Goal: Transaction & Acquisition: Book appointment/travel/reservation

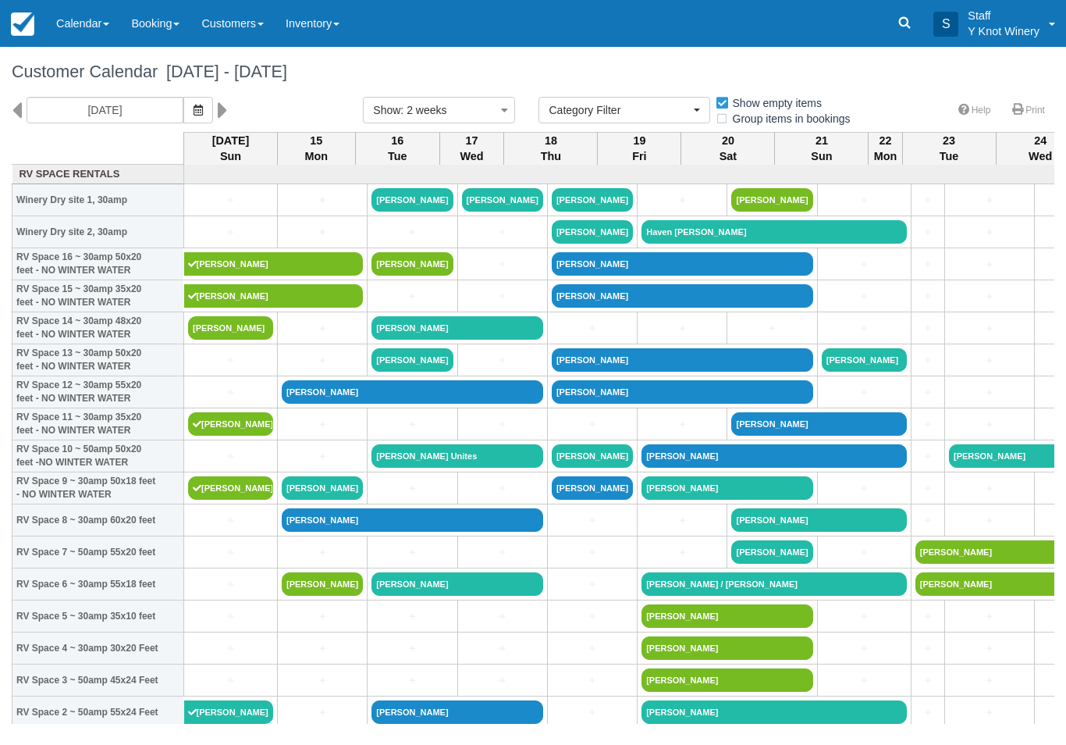
select select
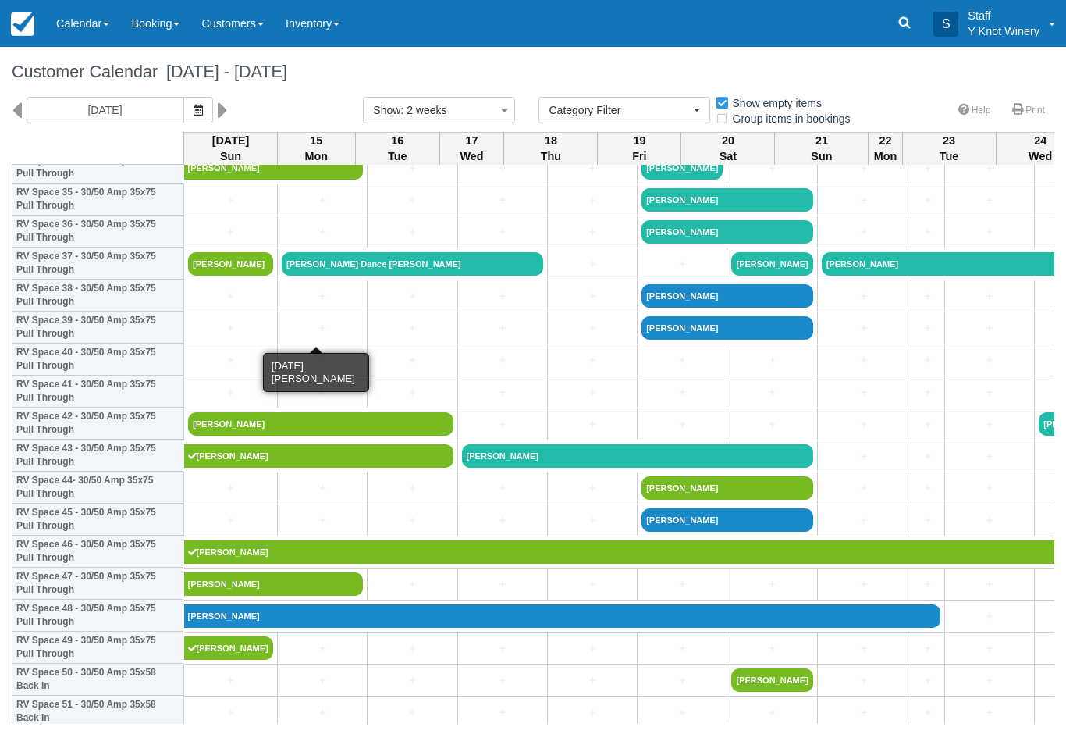
scroll to position [1153, 0]
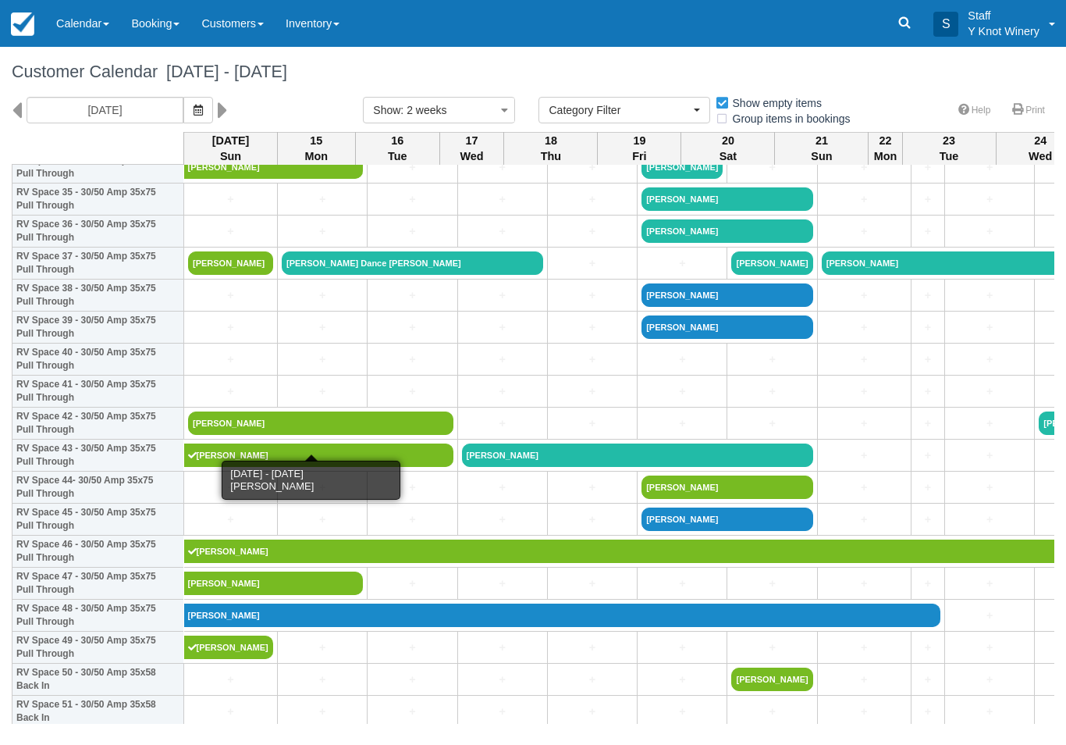
click at [231, 435] on link "[PERSON_NAME]" at bounding box center [320, 422] width 265 height 23
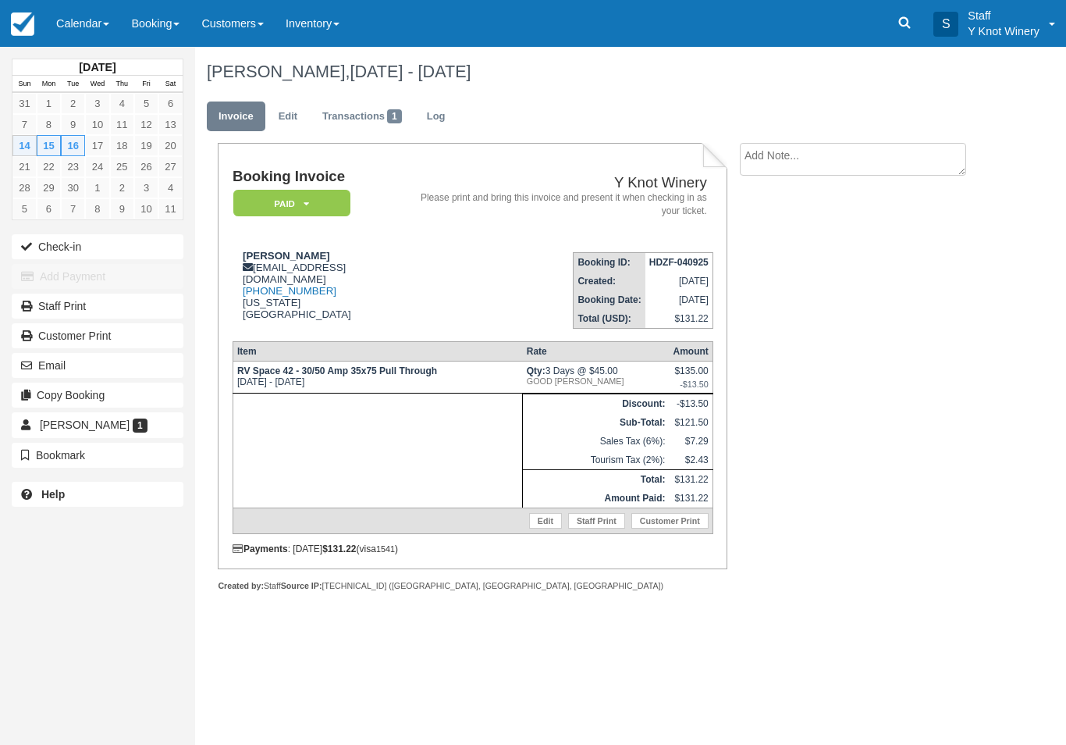
click at [139, 247] on button "Check-in" at bounding box center [98, 246] width 172 height 25
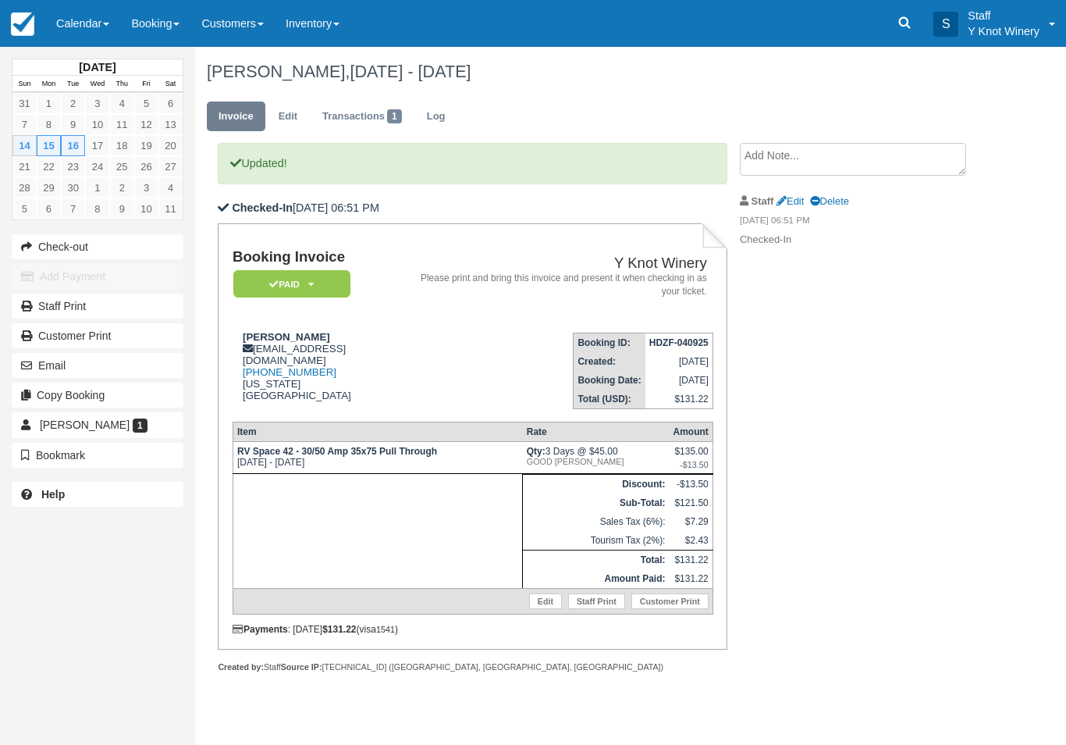
click at [80, 18] on link "Calendar" at bounding box center [82, 23] width 75 height 47
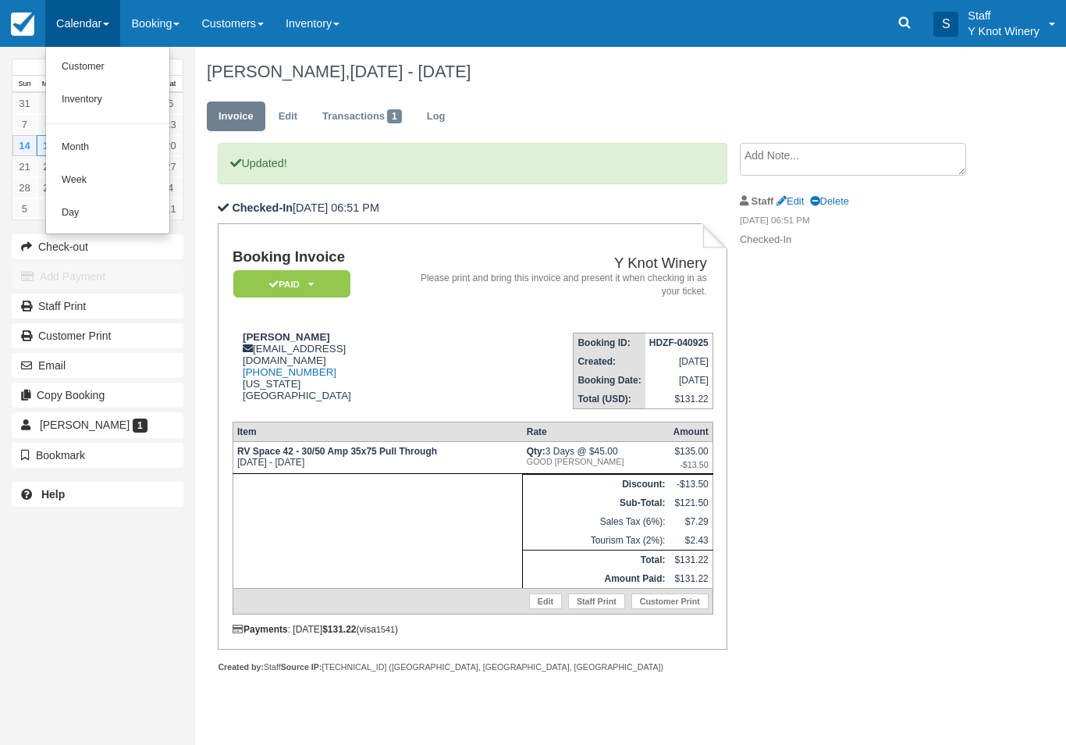
click at [106, 69] on link "Customer" at bounding box center [107, 67] width 123 height 33
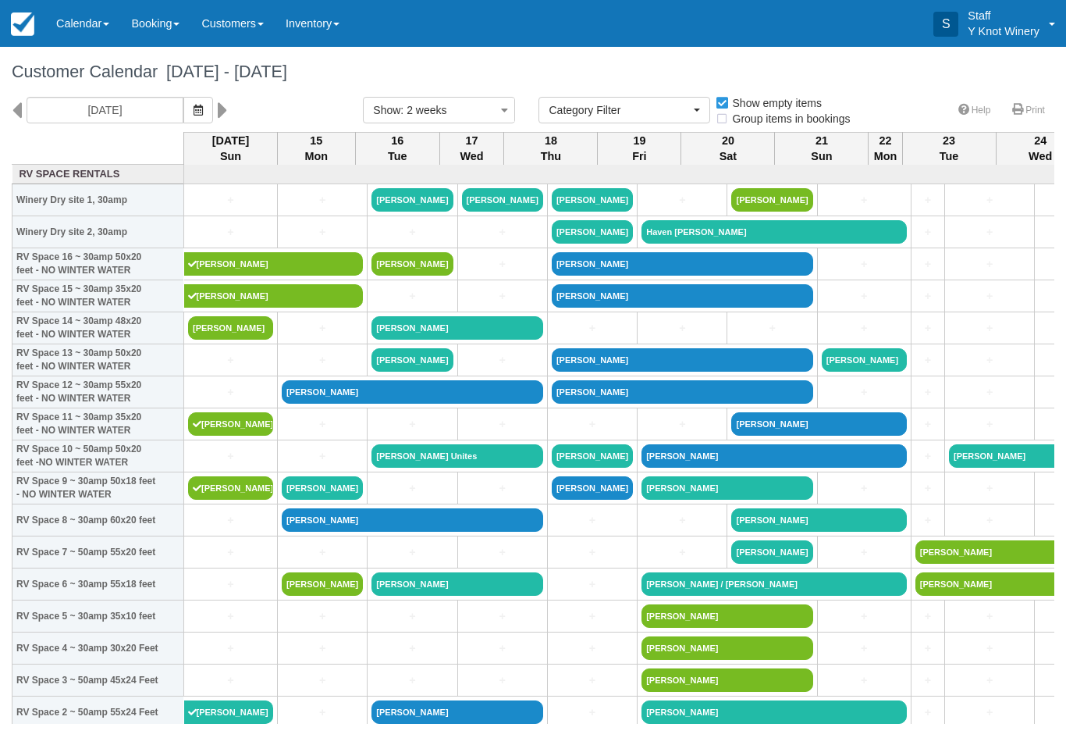
select select
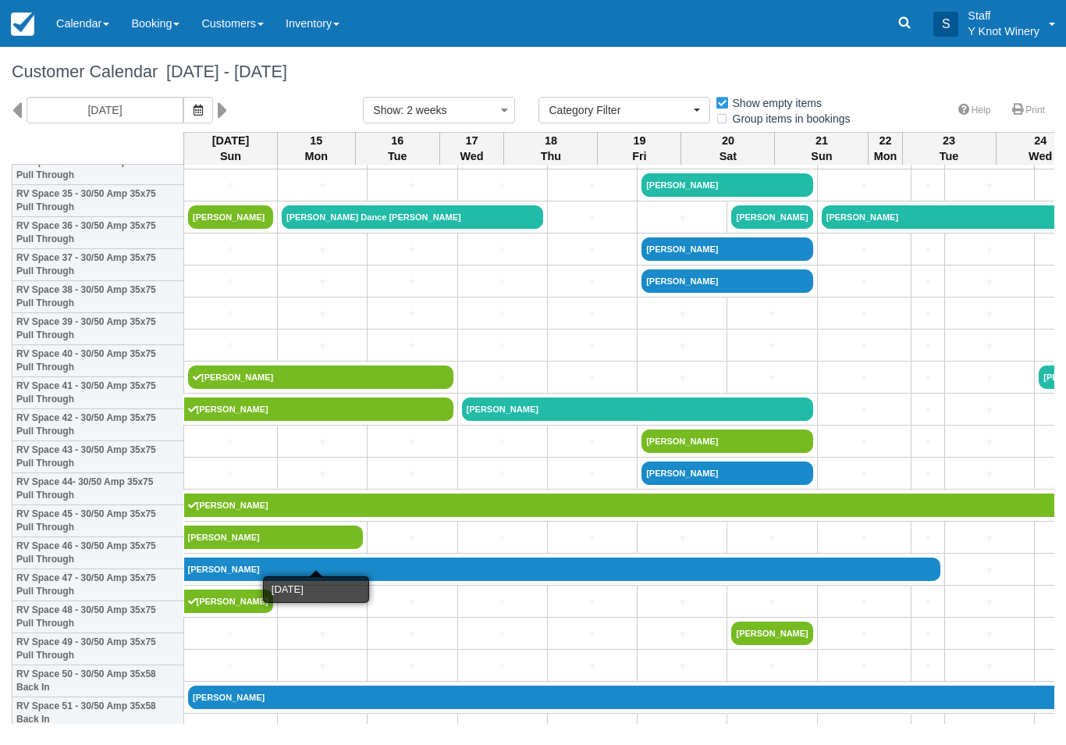
scroll to position [1209, 0]
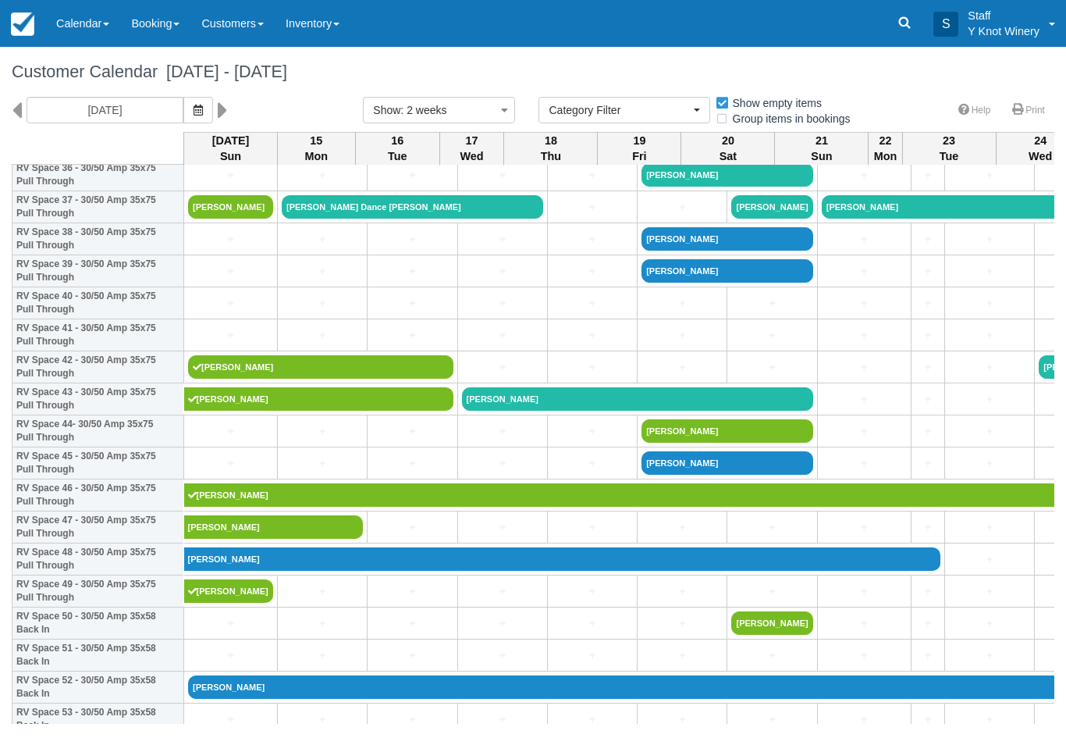
click at [230, 411] on link "[PERSON_NAME]" at bounding box center [318, 398] width 269 height 23
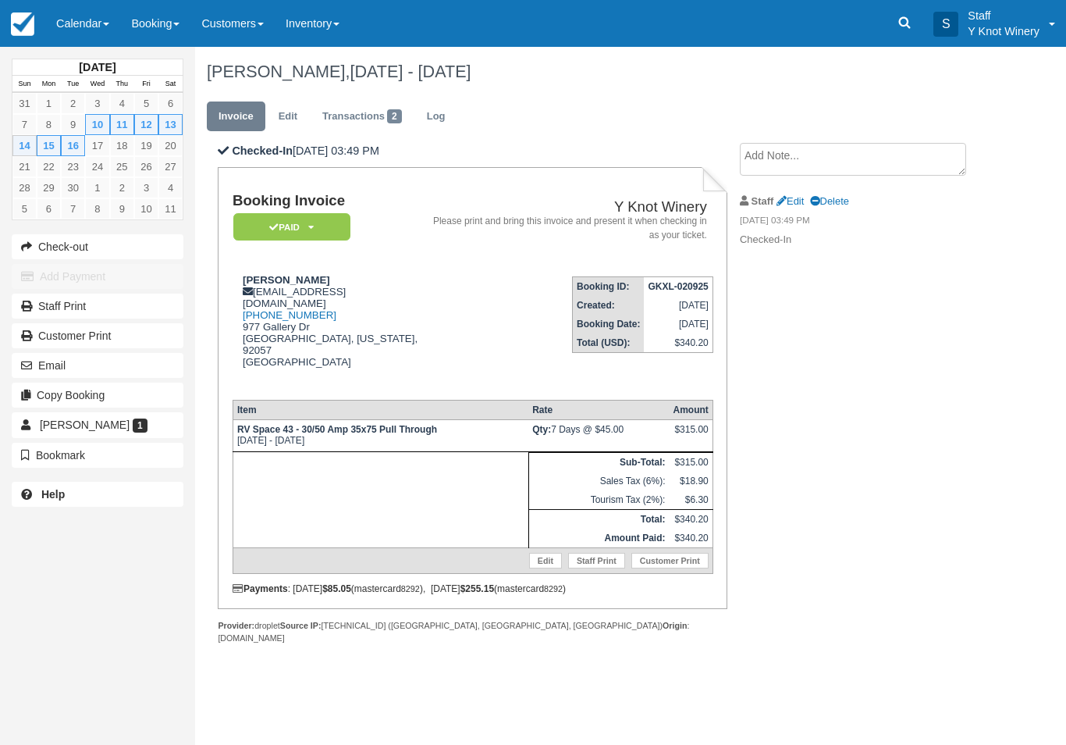
click at [543, 568] on link "Edit" at bounding box center [545, 561] width 33 height 16
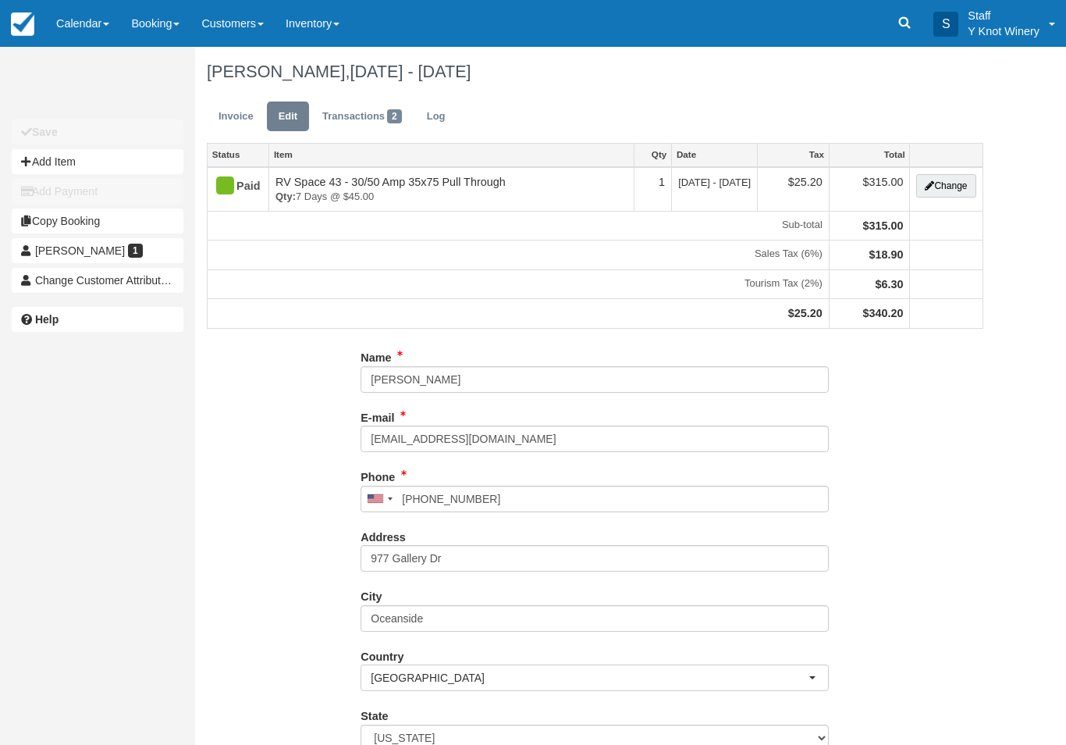
type input "(619) 861-2075"
click at [84, 19] on link "Calendar" at bounding box center [82, 23] width 75 height 47
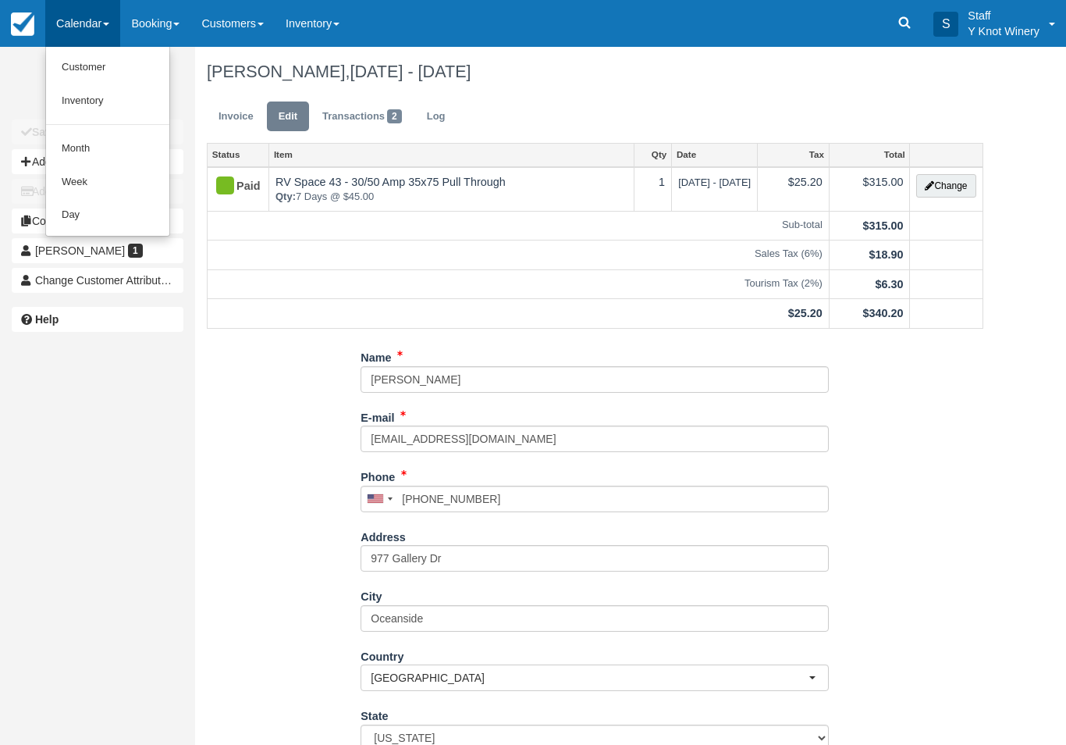
click at [104, 76] on link "Customer" at bounding box center [107, 68] width 123 height 34
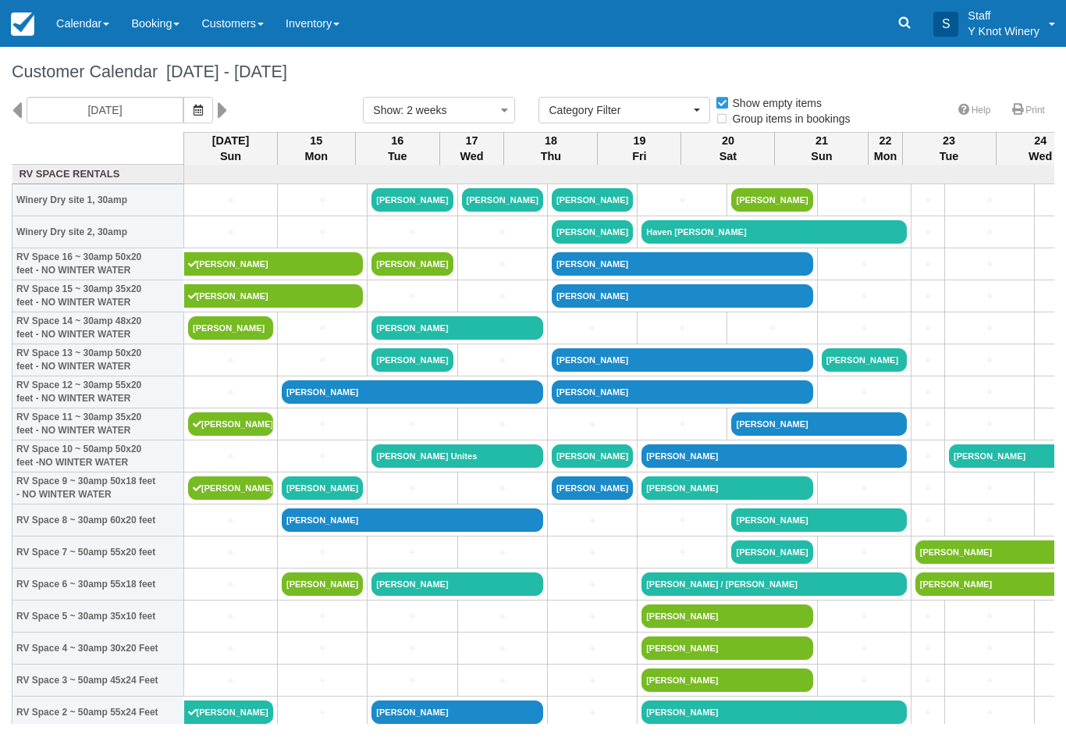
select select
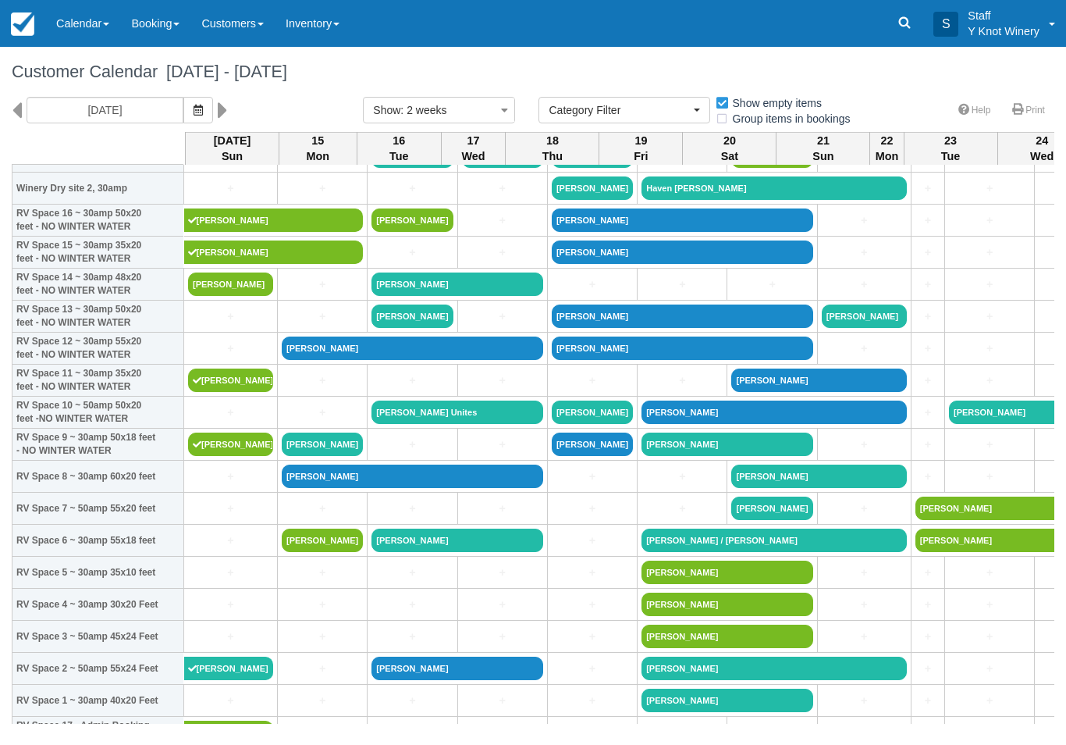
scroll to position [44, 0]
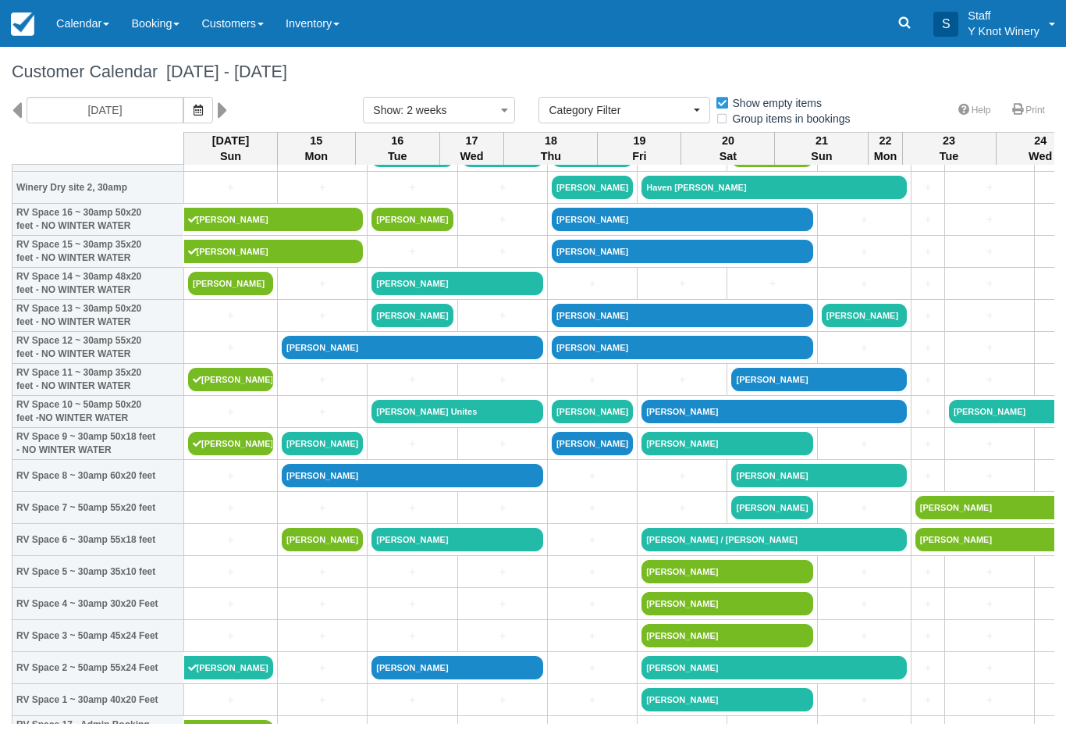
click at [231, 324] on link "+" at bounding box center [230, 316] width 85 height 16
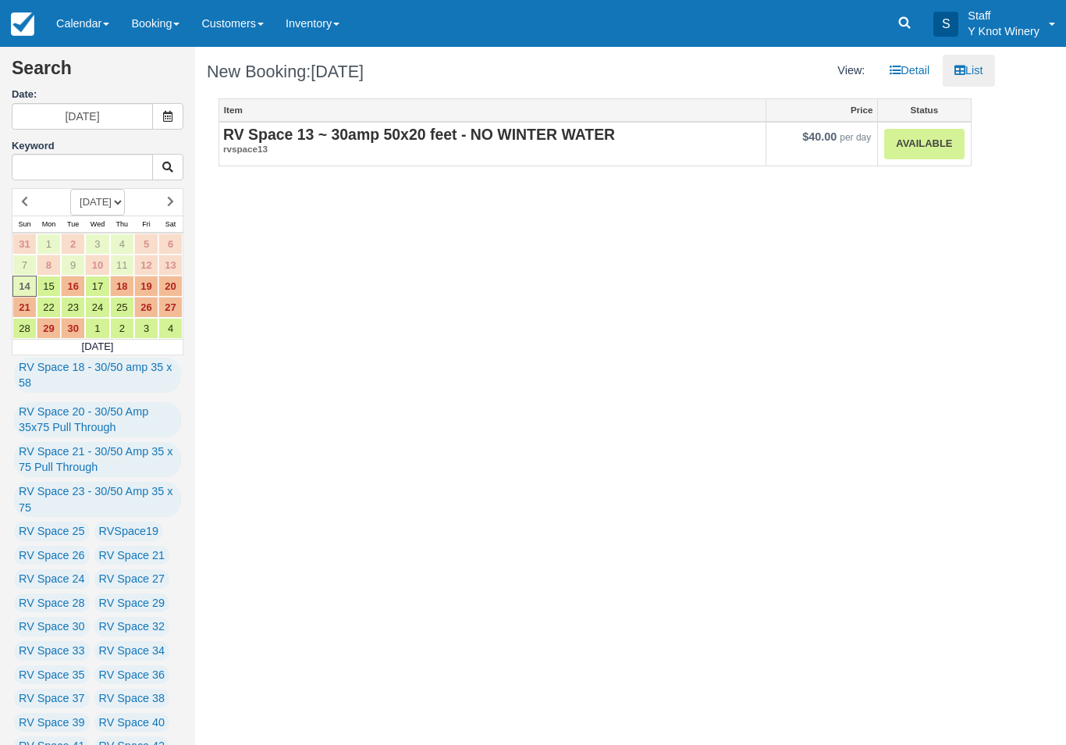
click at [925, 136] on link "Available" at bounding box center [924, 144] width 80 height 30
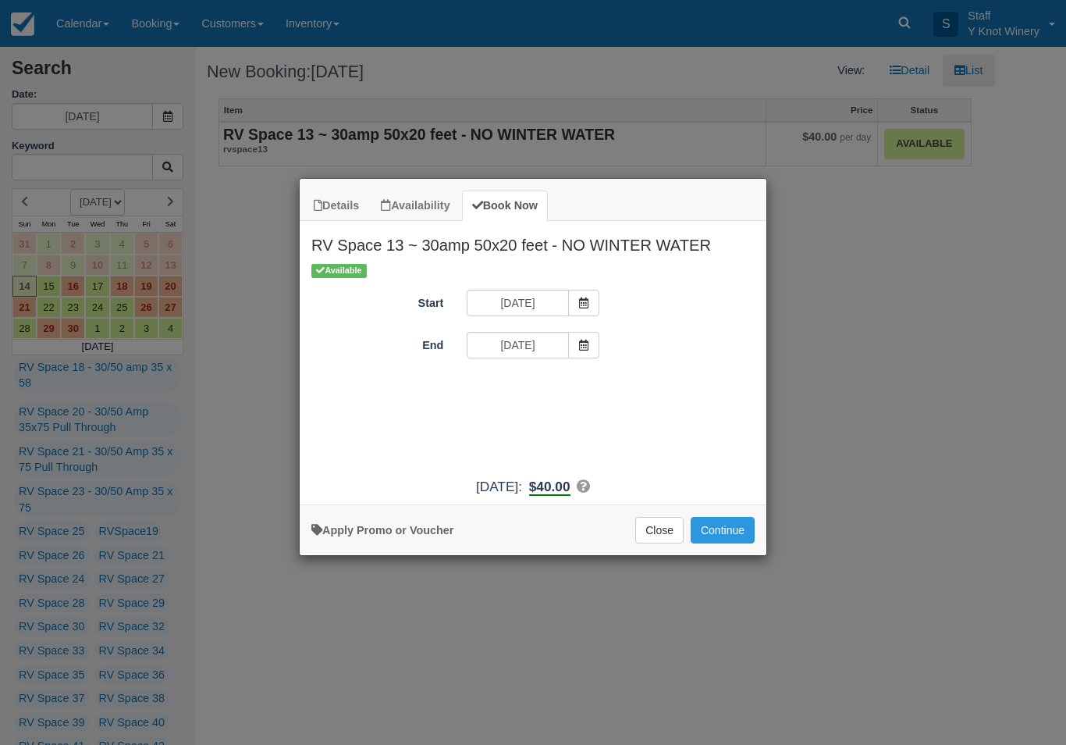
click at [731, 543] on button "Continue" at bounding box center [723, 530] width 64 height 27
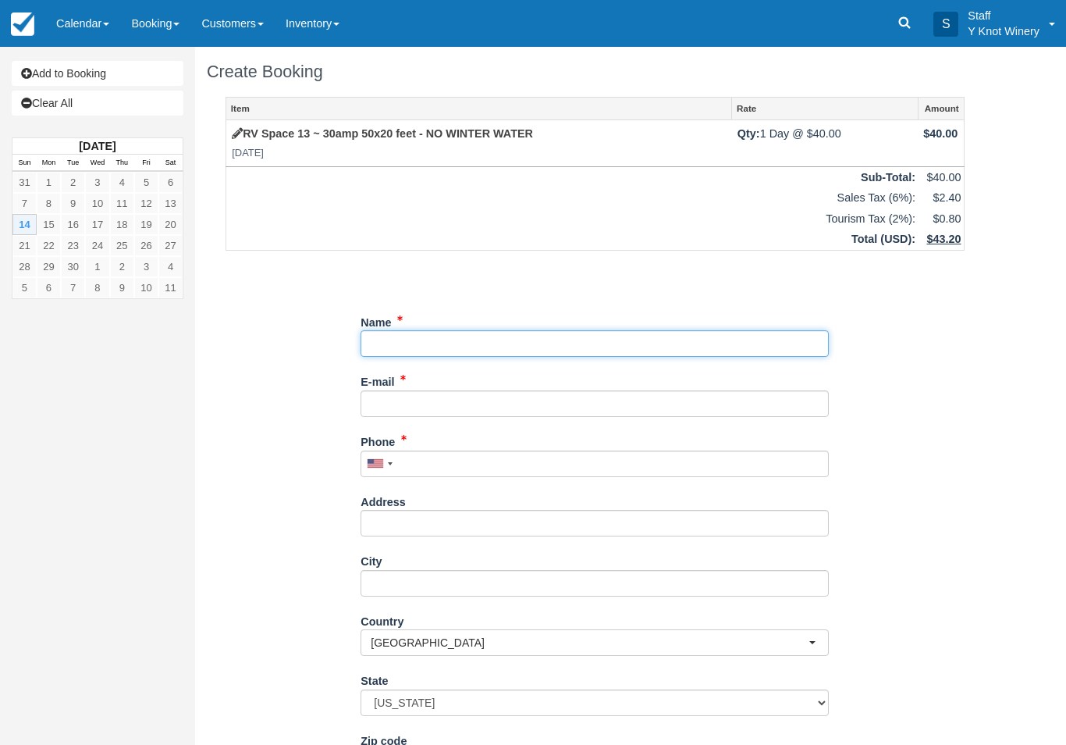
click at [589, 346] on input "Name" at bounding box center [595, 343] width 468 height 27
type input "[PERSON_NAME]"
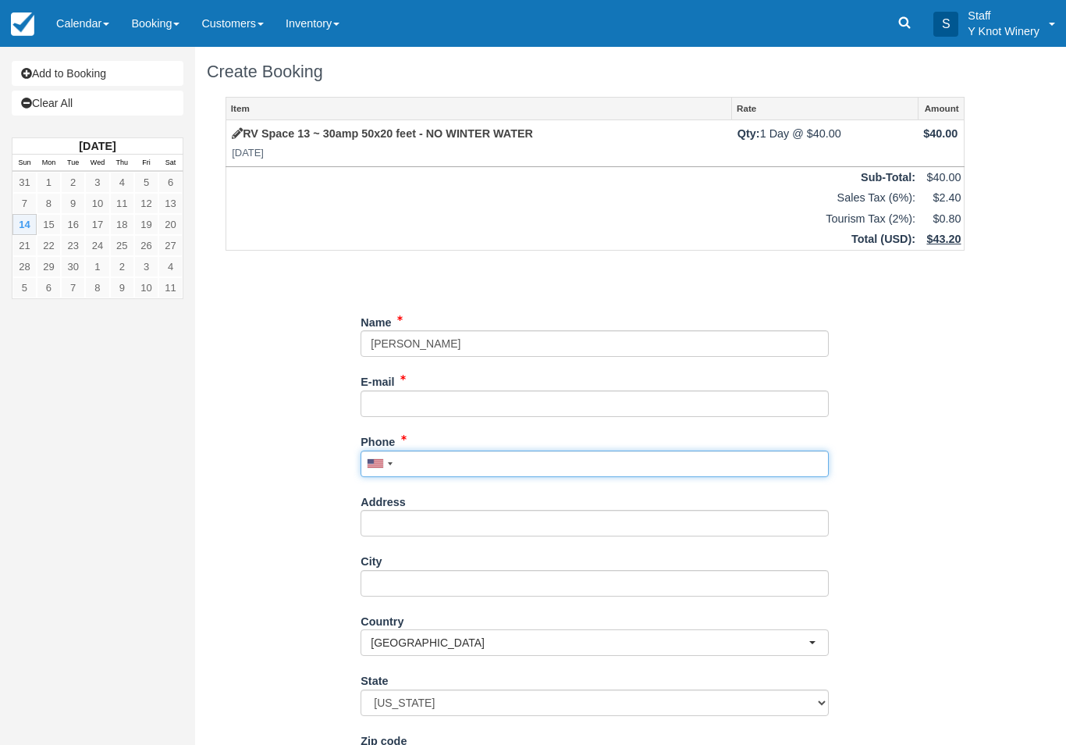
click at [543, 450] on input "Phone" at bounding box center [595, 463] width 468 height 27
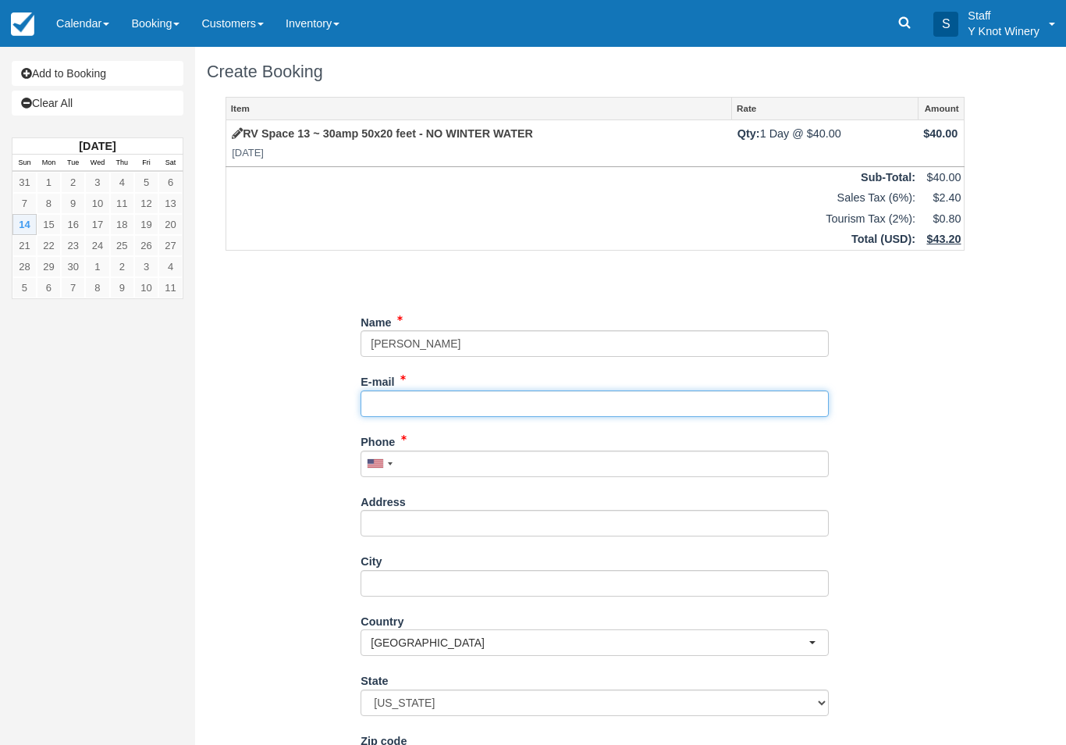
click at [477, 390] on input "E-mail" at bounding box center [595, 403] width 468 height 27
type input "no.email21.com"
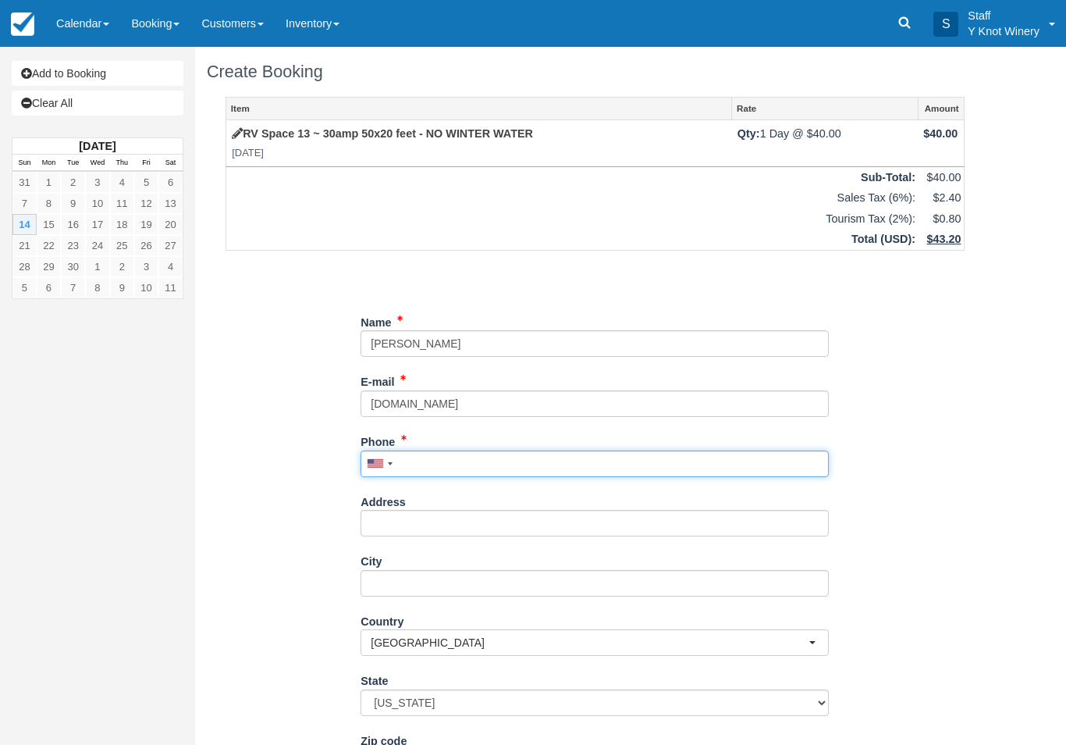
click at [531, 464] on input "Phone" at bounding box center [595, 463] width 468 height 27
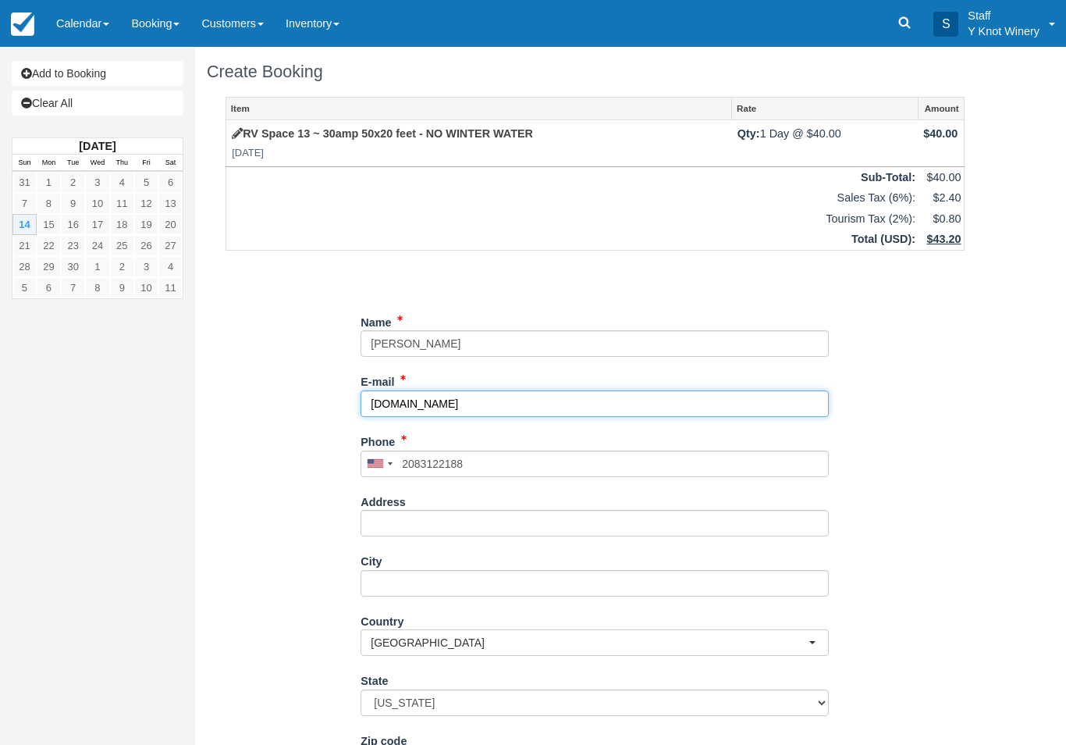
click at [474, 398] on input "no.email21.com" at bounding box center [595, 403] width 468 height 27
type input "(208) 312-2188"
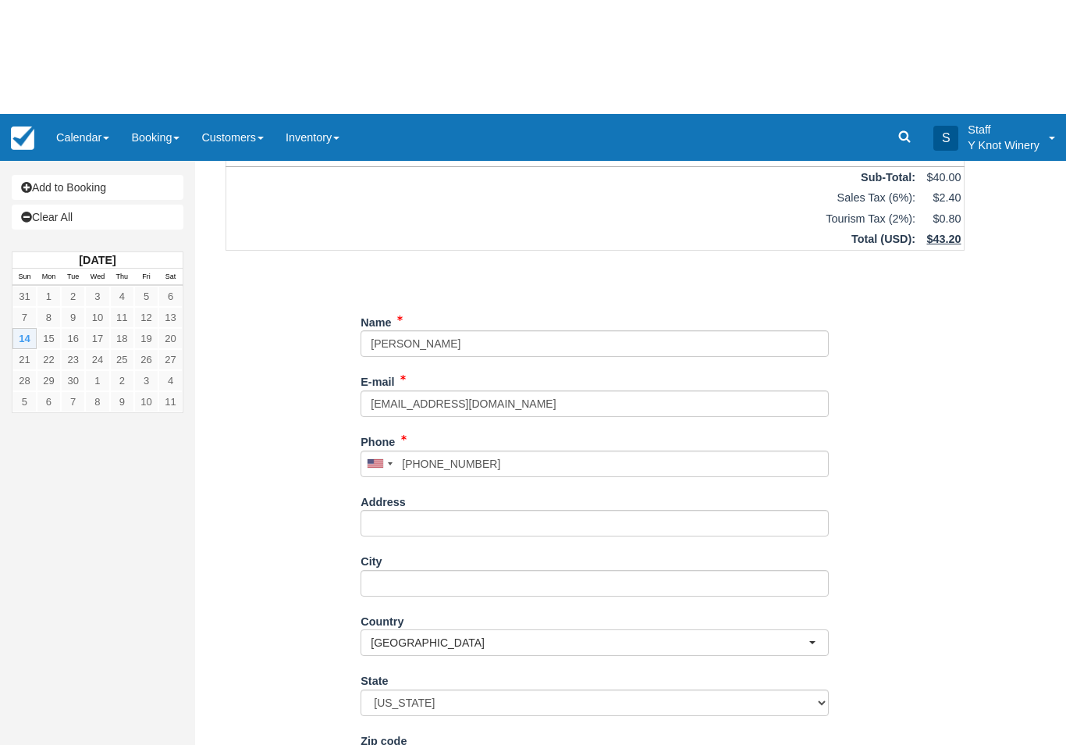
click at [401, 739] on div "Name E-mail no@email.com Did you mean ? Phone United States +1 Canada +1 United…" at bounding box center [595, 471] width 468 height 553
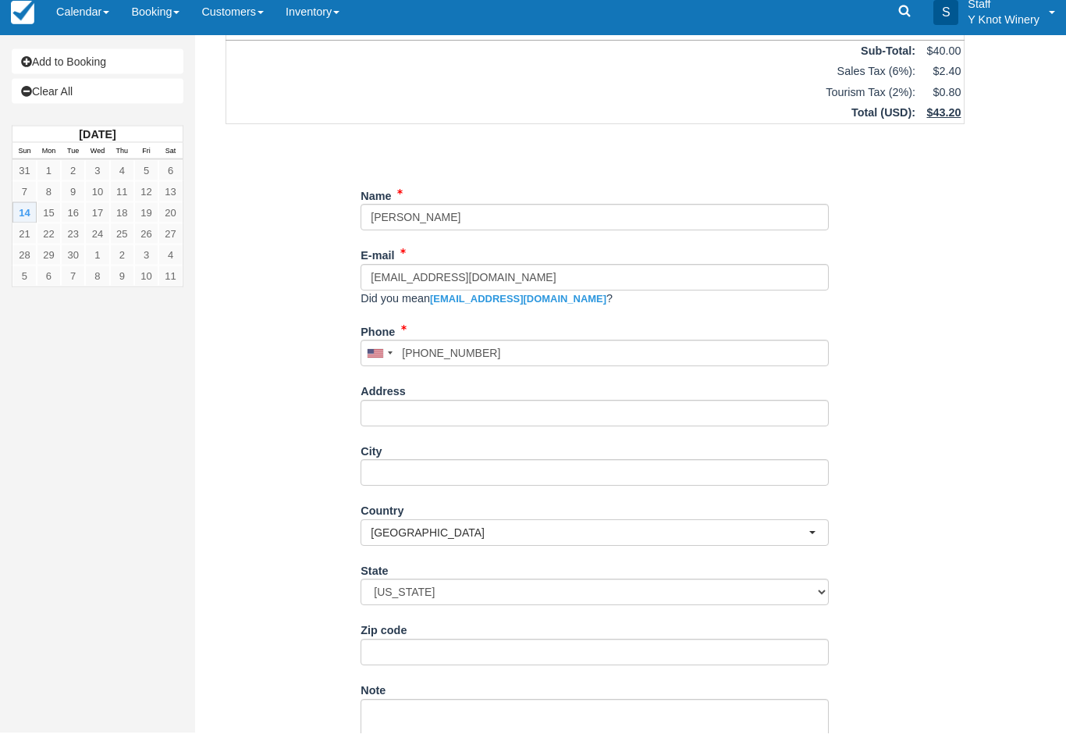
scroll to position [126, 0]
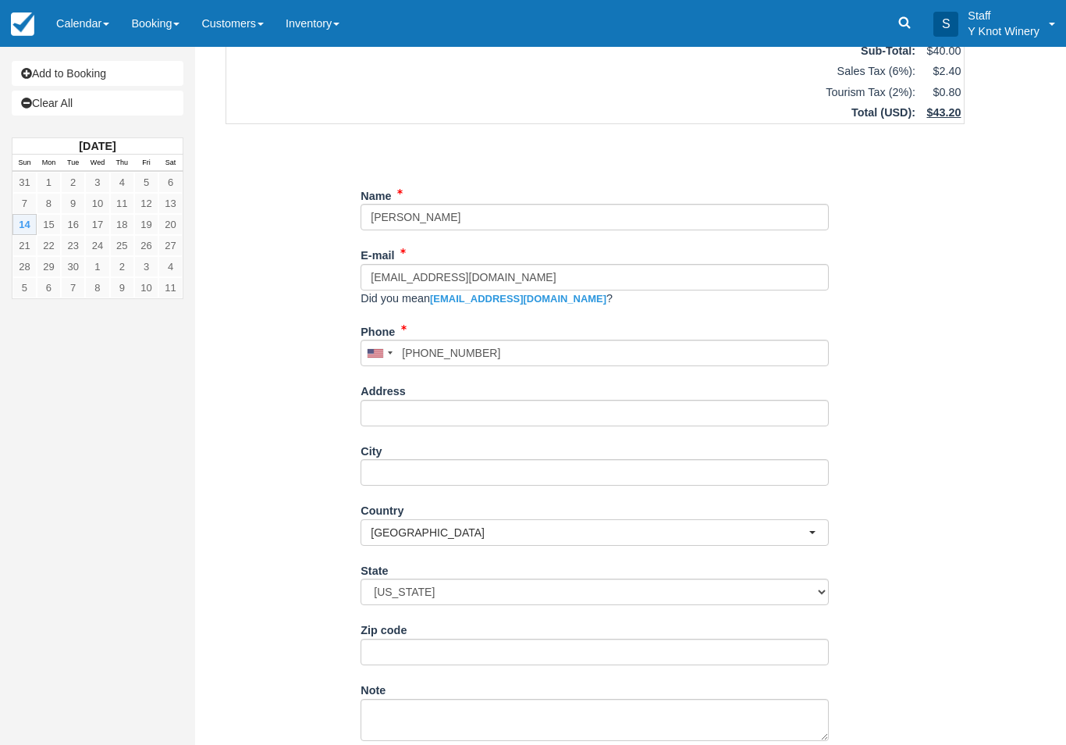
click at [472, 300] on link "no@gmail.com" at bounding box center [518, 299] width 176 height 12
type input "no@gmail.com"
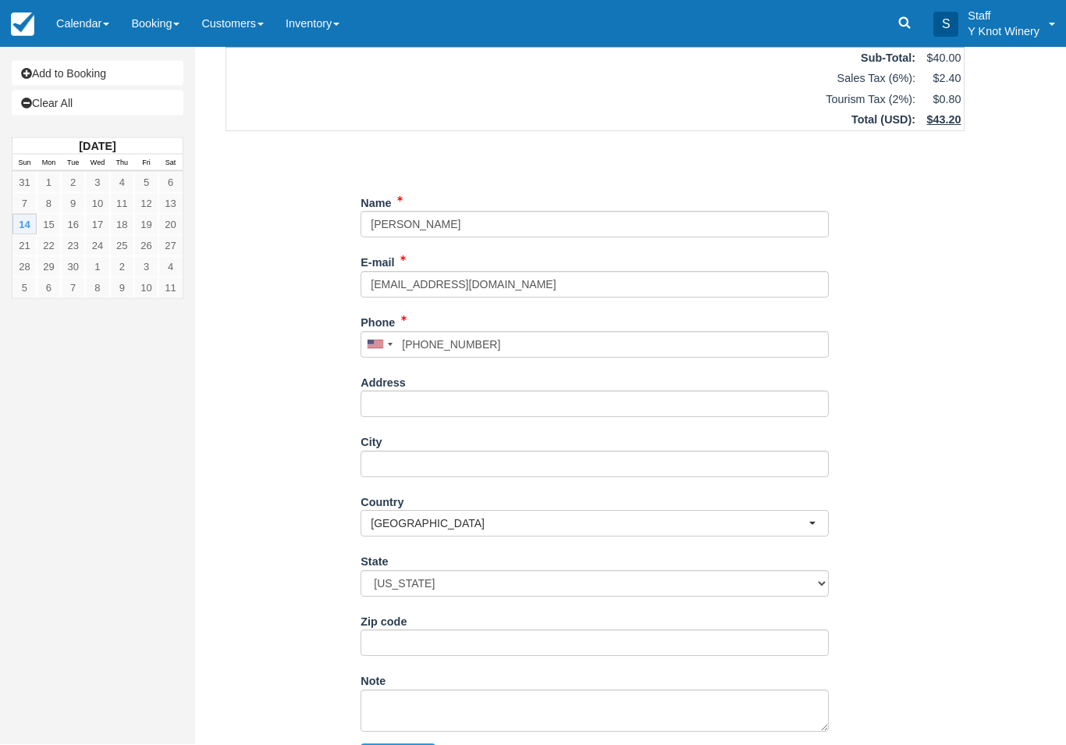
scroll to position [126, 0]
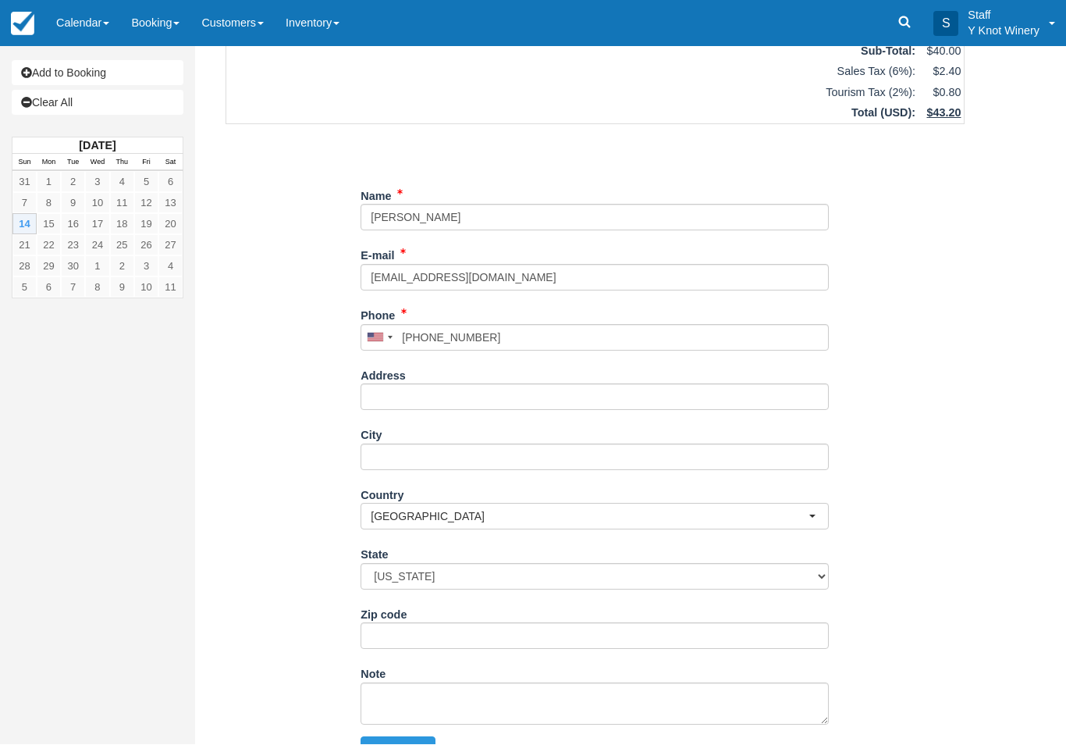
click at [404, 744] on button "Continue" at bounding box center [398, 750] width 75 height 27
type input "+12083122188"
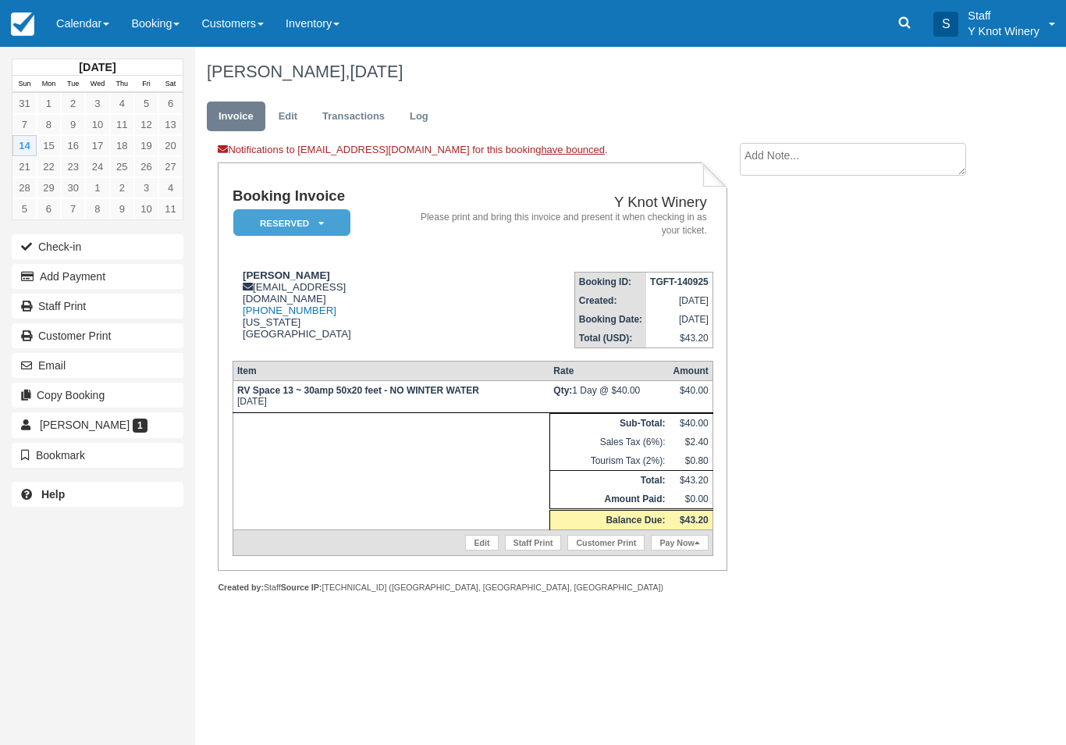
click at [475, 548] on link "Edit" at bounding box center [481, 543] width 33 height 16
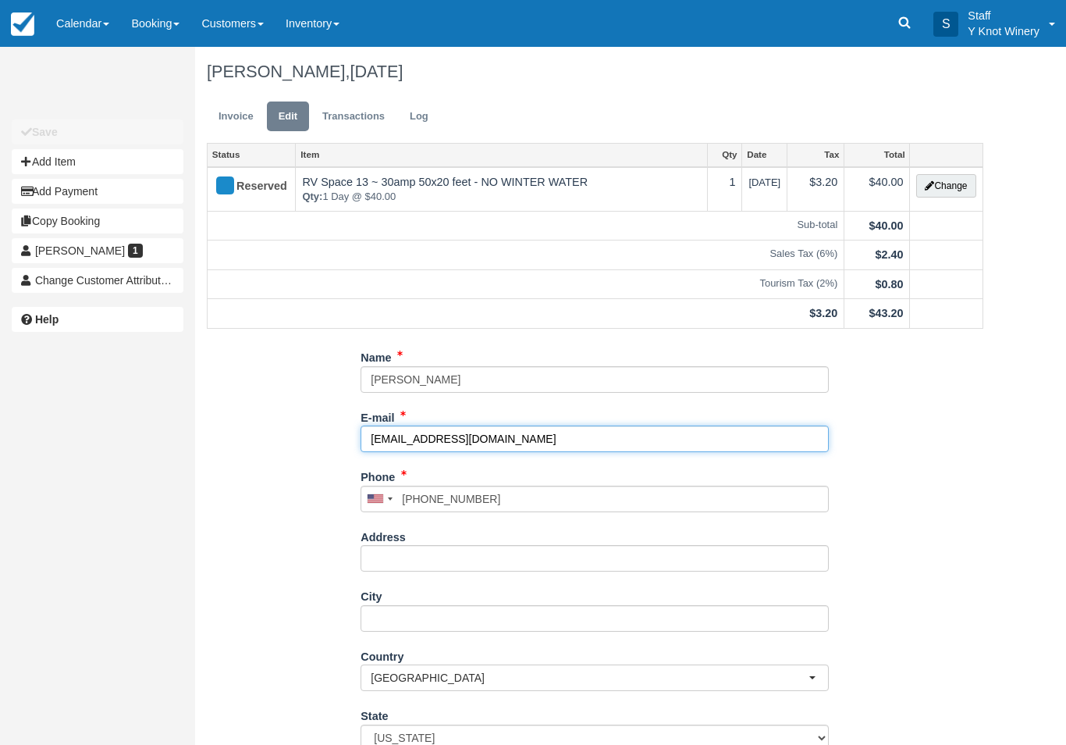
click at [495, 447] on input "no@gmail.com" at bounding box center [595, 438] width 468 height 27
type input "n"
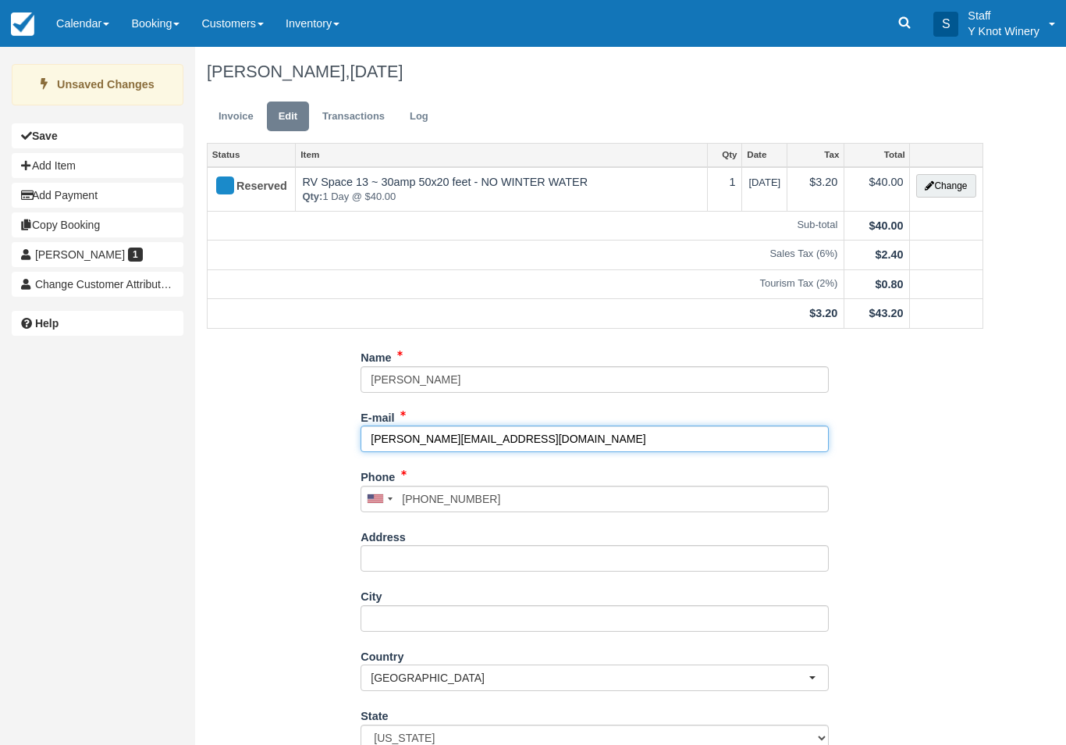
type input "[PERSON_NAME][EMAIL_ADDRESS][DOMAIN_NAME]"
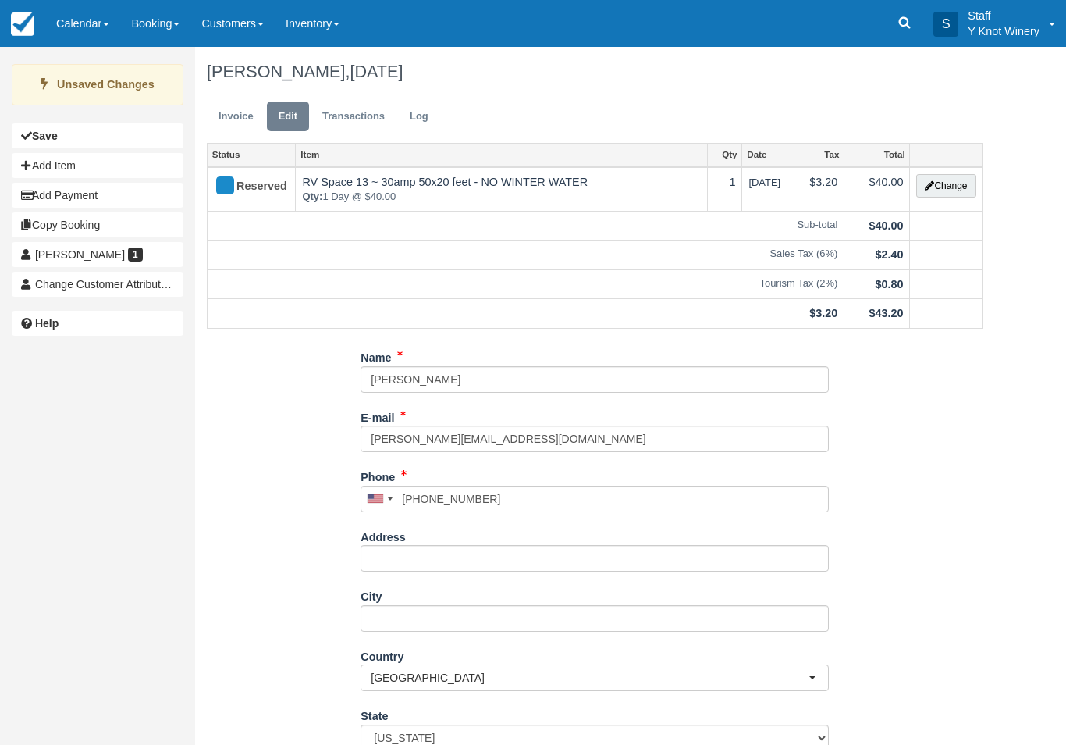
type input "+12083122188"
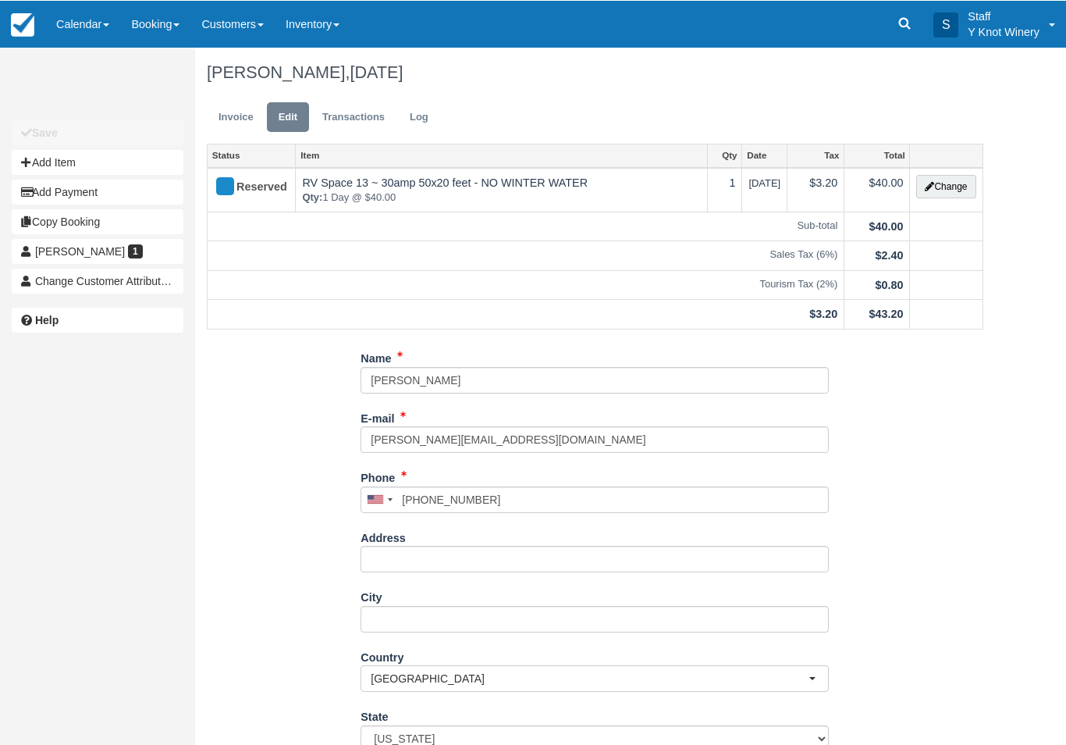
click at [954, 180] on button "Change" at bounding box center [946, 185] width 59 height 23
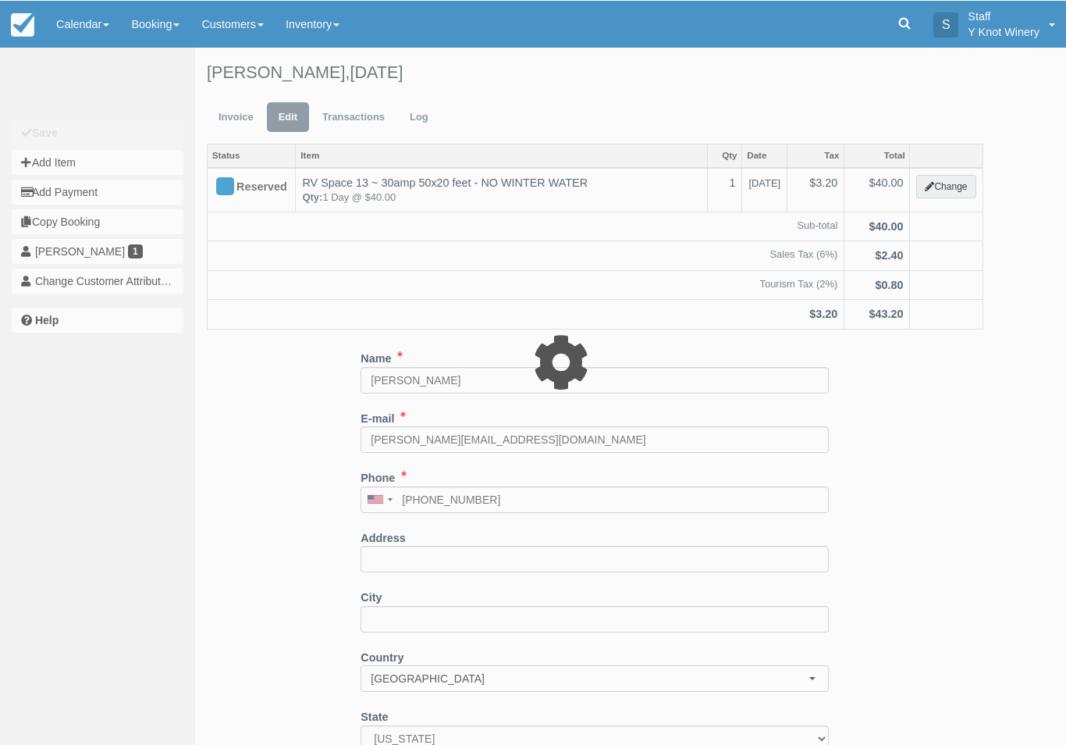
type input "40.00"
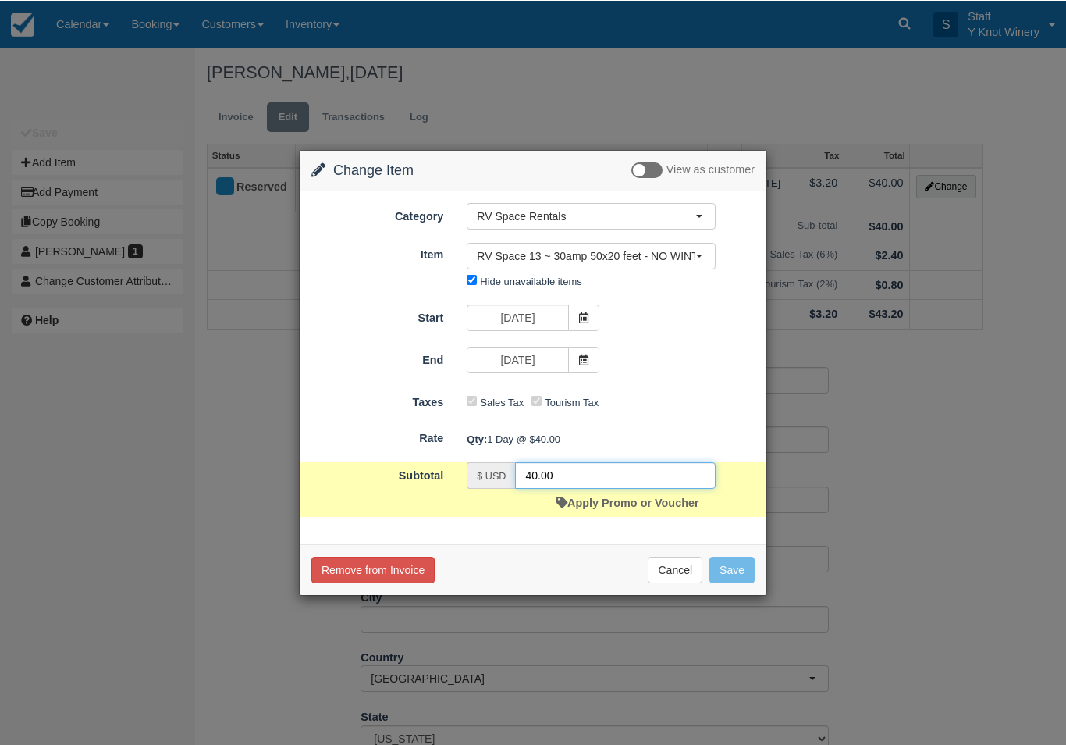
click at [639, 488] on input "40.00" at bounding box center [615, 474] width 201 height 27
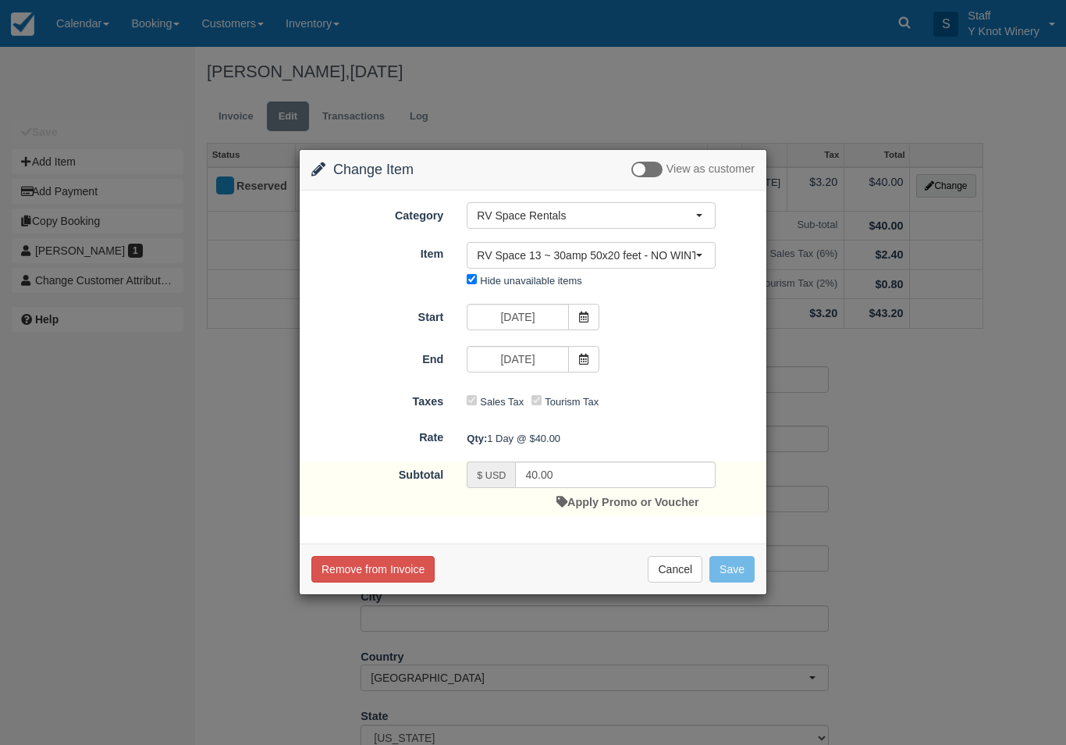
click at [648, 507] on link "Apply Promo or Voucher" at bounding box center [628, 502] width 142 height 12
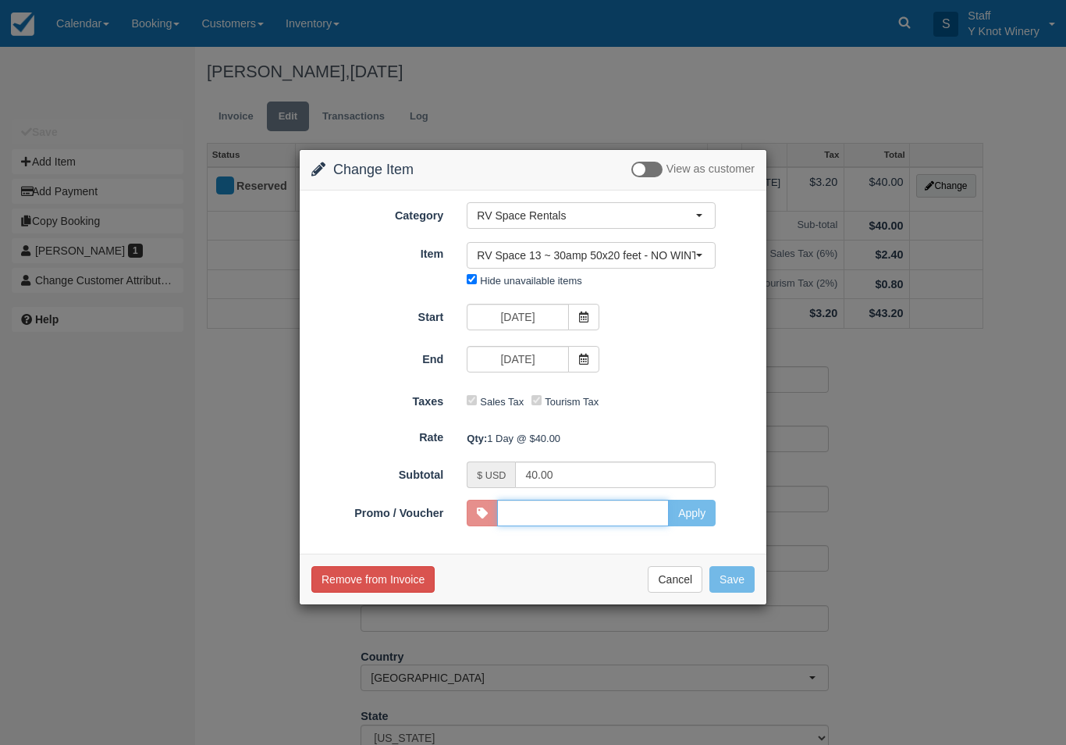
click at [655, 508] on input "Promo / Voucher" at bounding box center [583, 513] width 172 height 27
click at [676, 578] on button "Cancel" at bounding box center [675, 579] width 55 height 27
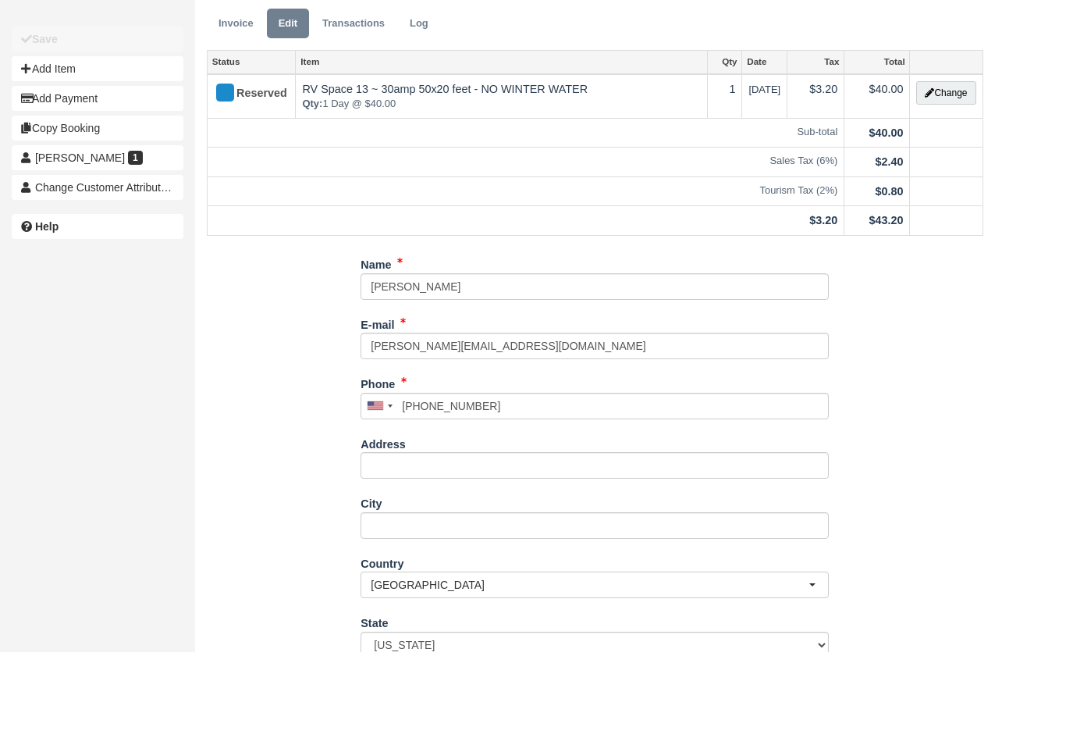
scroll to position [110, 0]
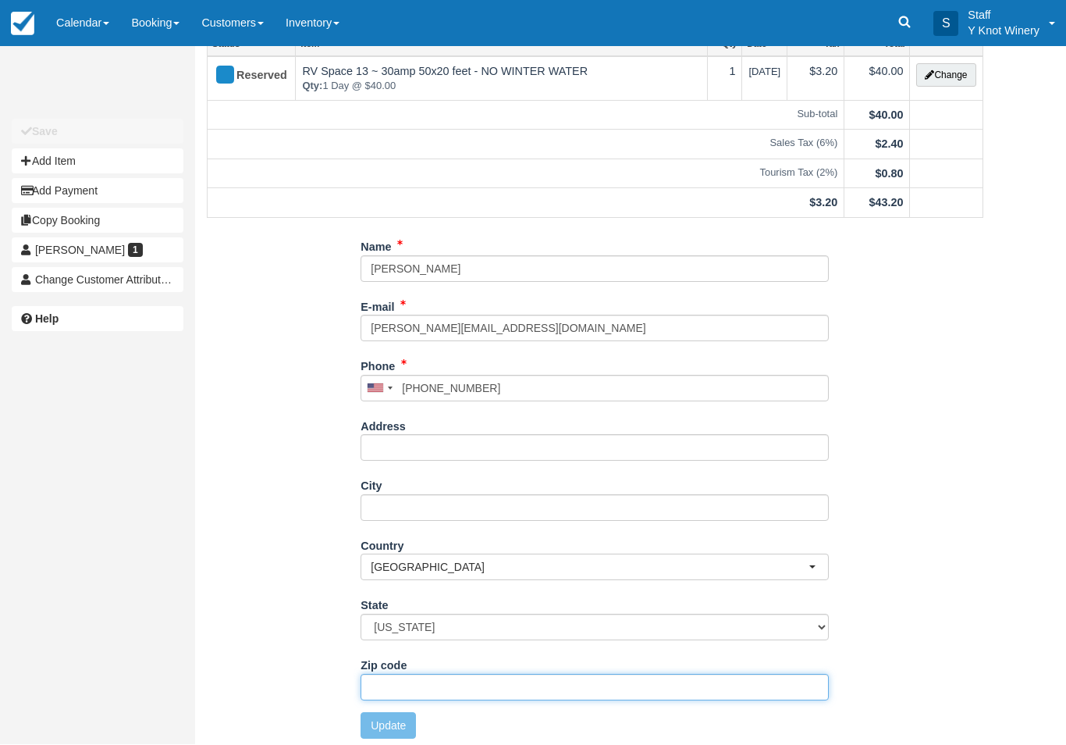
click at [386, 691] on input "Zip code" at bounding box center [595, 687] width 468 height 27
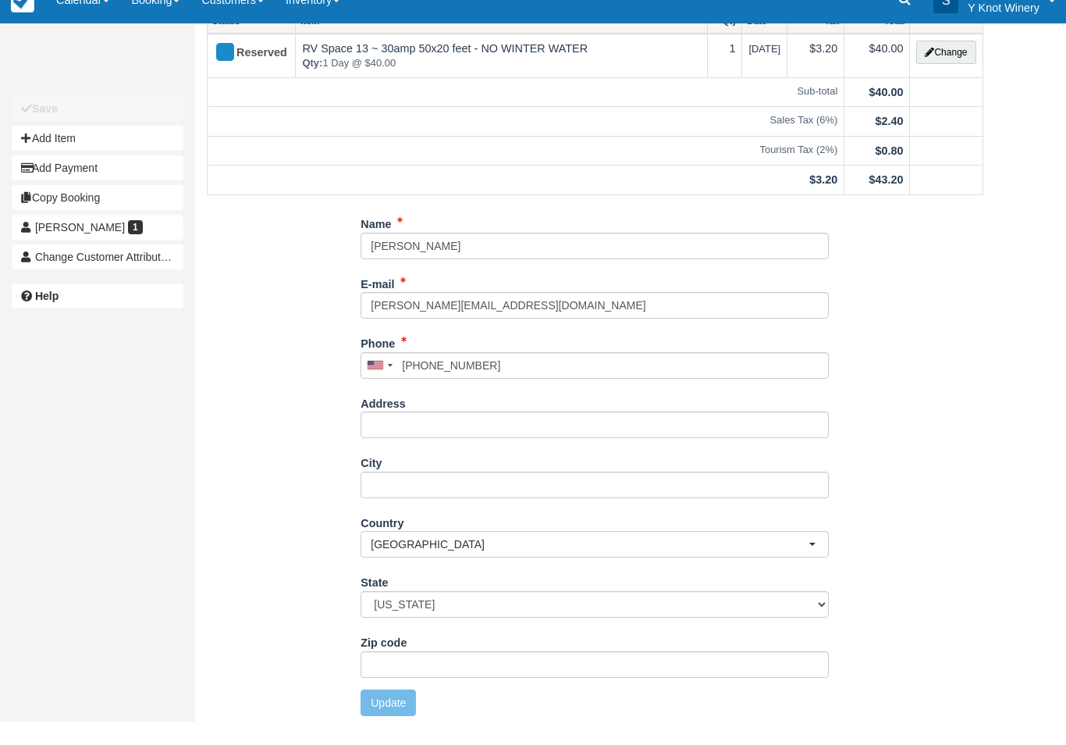
click at [390, 720] on div "Name Arb Evans E-mail kermit.agwest@gmail.com Did you mean ? Phone United State…" at bounding box center [595, 492] width 800 height 517
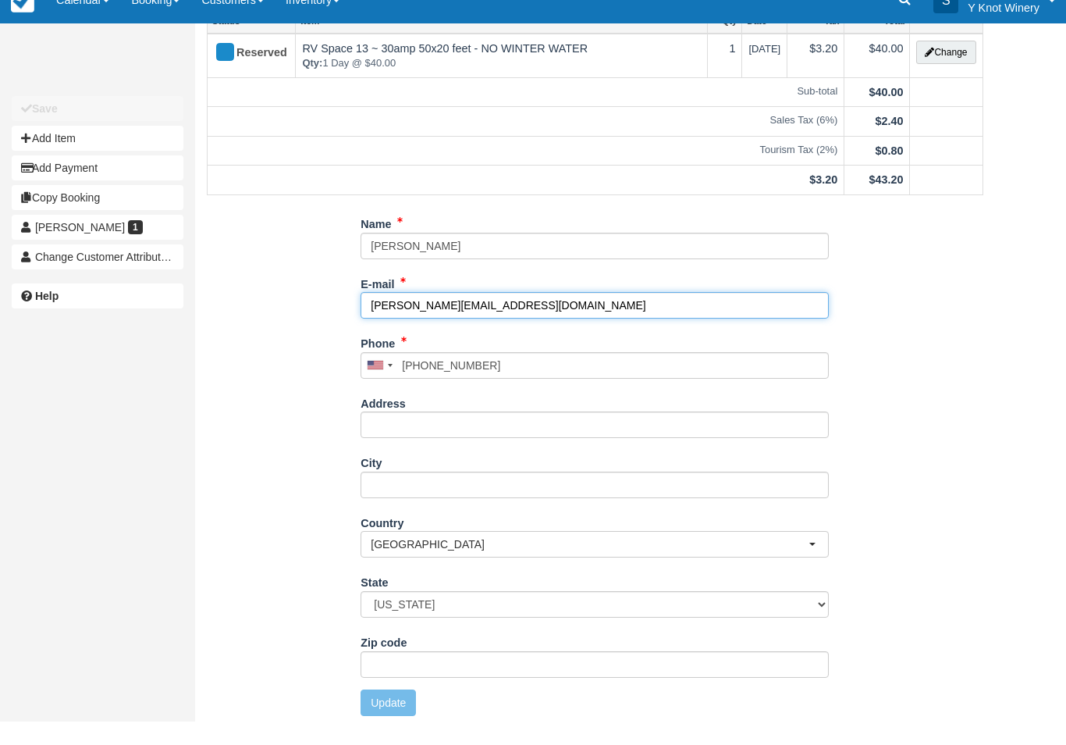
click at [582, 315] on input "[PERSON_NAME][EMAIL_ADDRESS][DOMAIN_NAME]" at bounding box center [595, 328] width 468 height 27
type input "+12083122188"
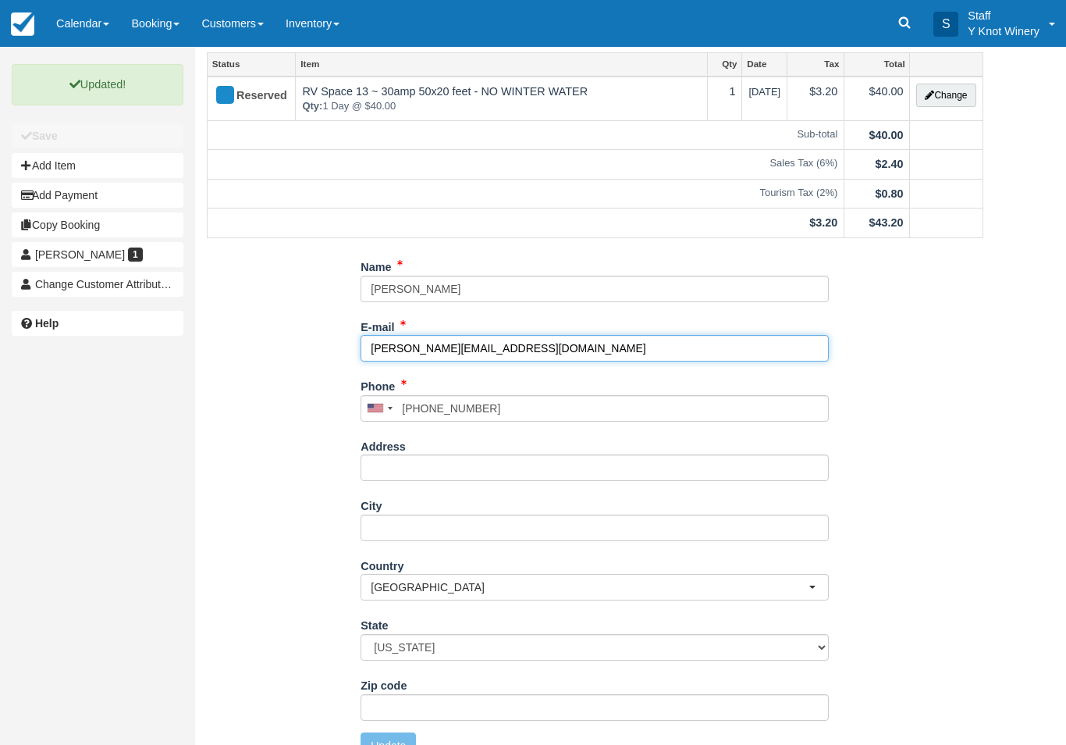
scroll to position [0, 0]
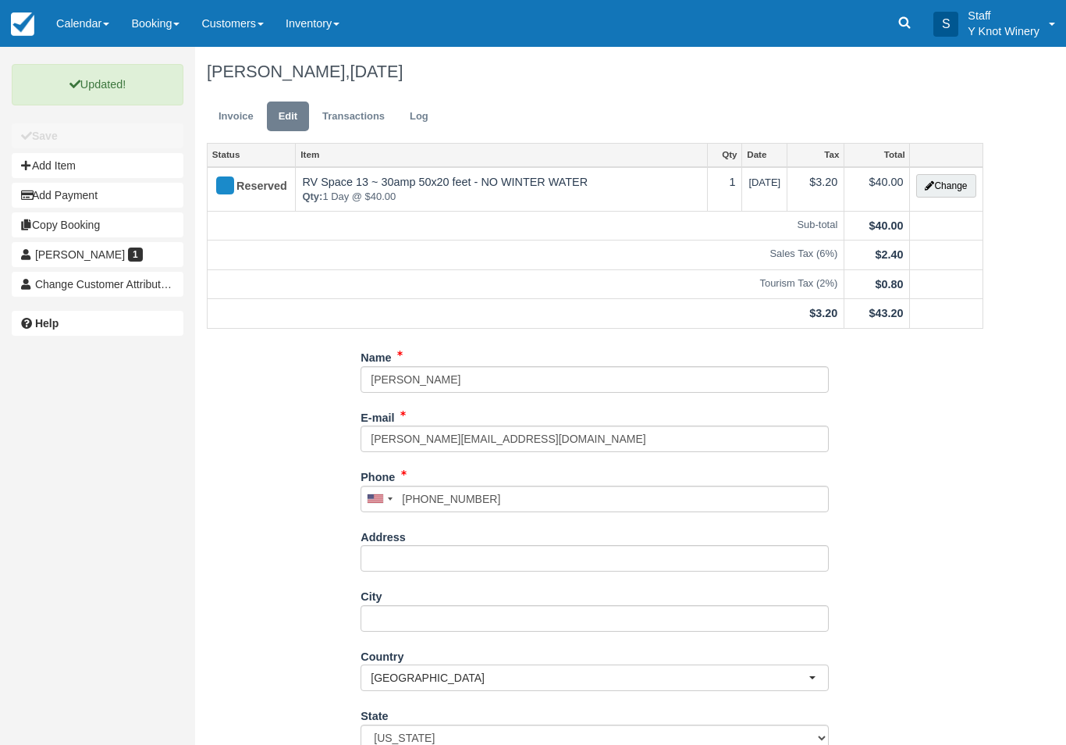
click at [226, 127] on link "Invoice" at bounding box center [236, 116] width 59 height 30
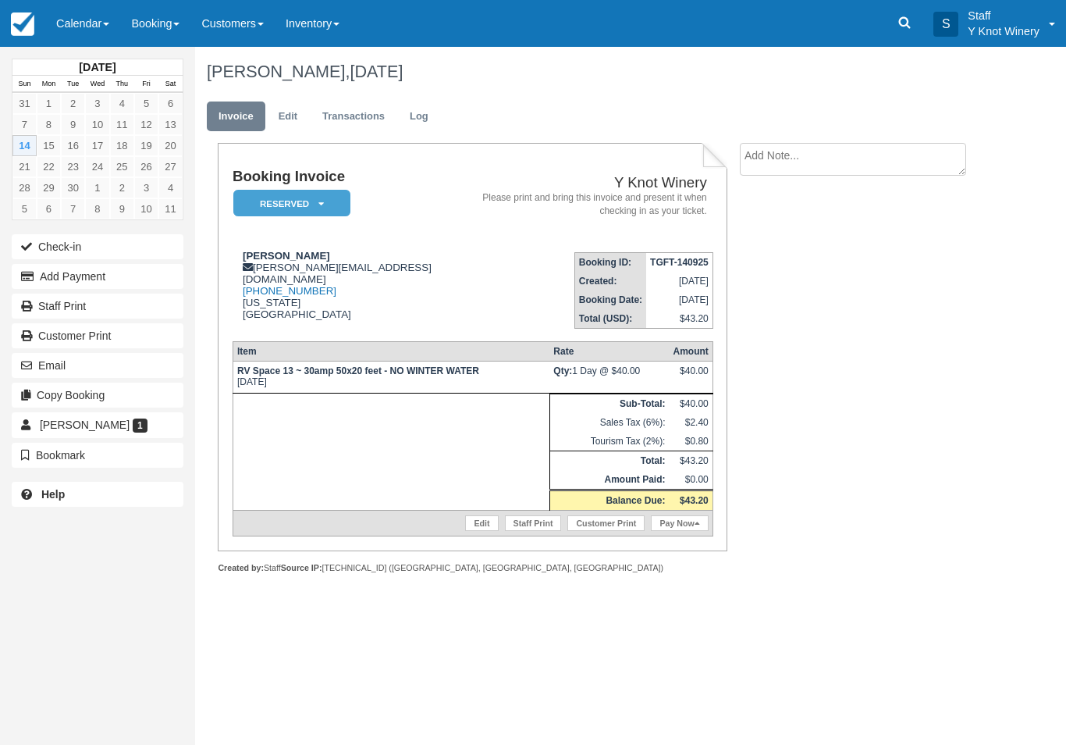
click at [679, 531] on link "Pay Now" at bounding box center [679, 523] width 57 height 16
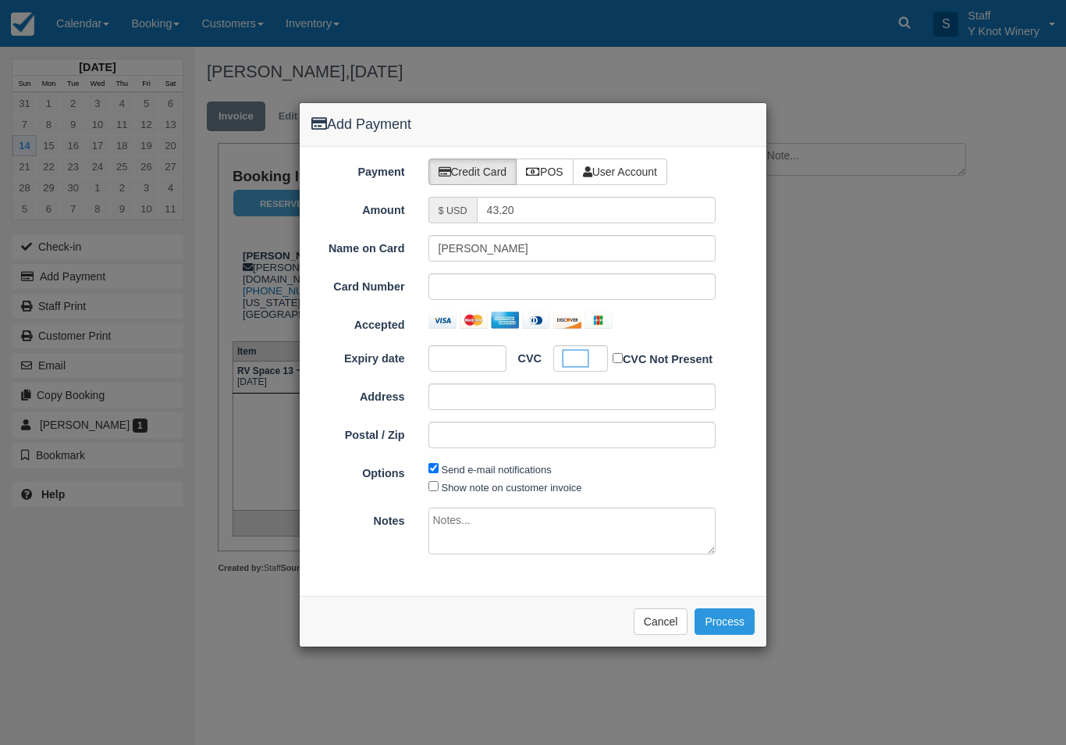
click at [438, 488] on input "Show note on customer invoice" at bounding box center [434, 486] width 10 height 10
checkbox input "true"
click at [735, 620] on button "Process" at bounding box center [725, 621] width 60 height 27
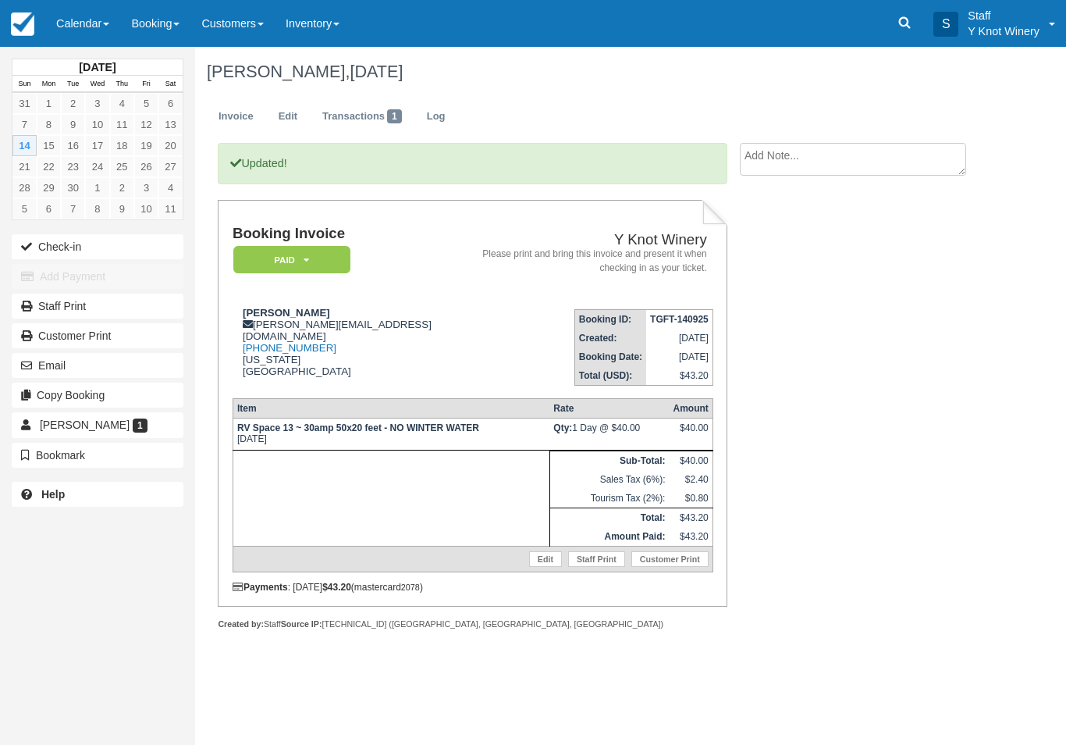
click at [46, 237] on button "Check-in" at bounding box center [98, 246] width 172 height 25
